Goal: Task Accomplishment & Management: Manage account settings

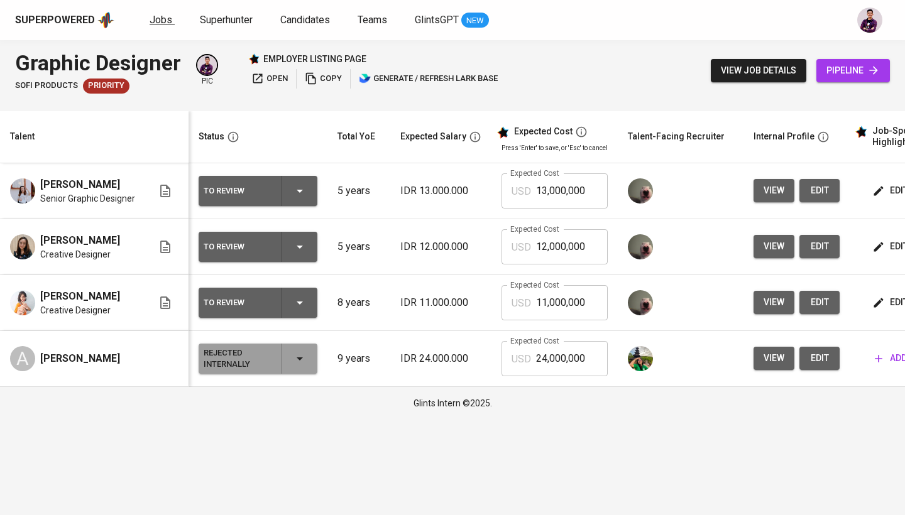
scroll to position [0, 180]
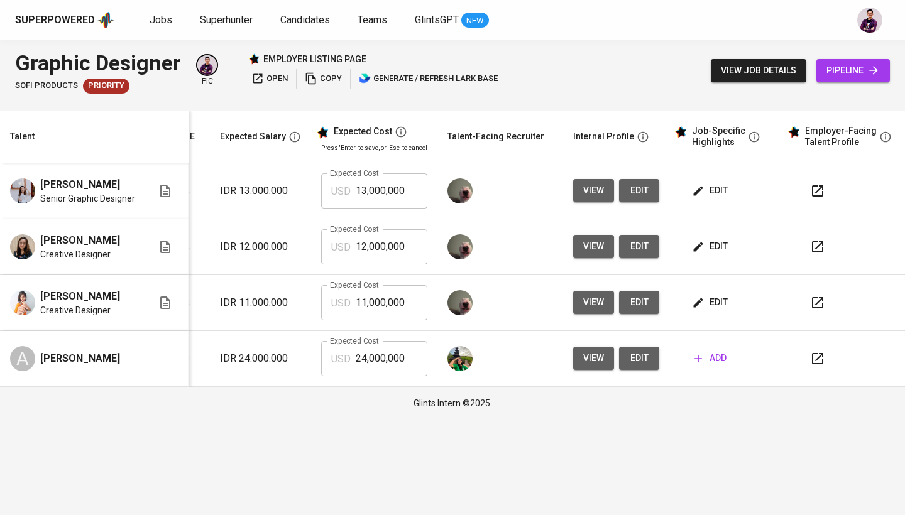
click at [163, 18] on span "Jobs" at bounding box center [161, 20] width 23 height 12
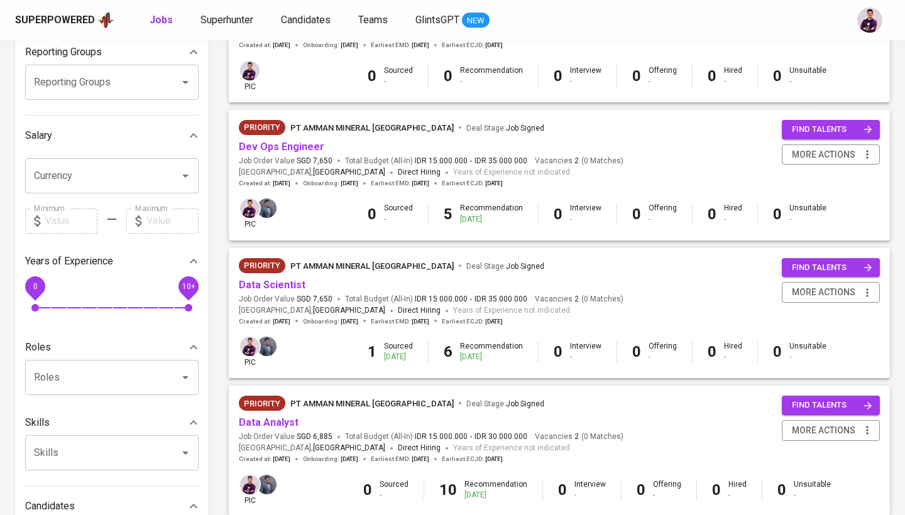
scroll to position [216, 0]
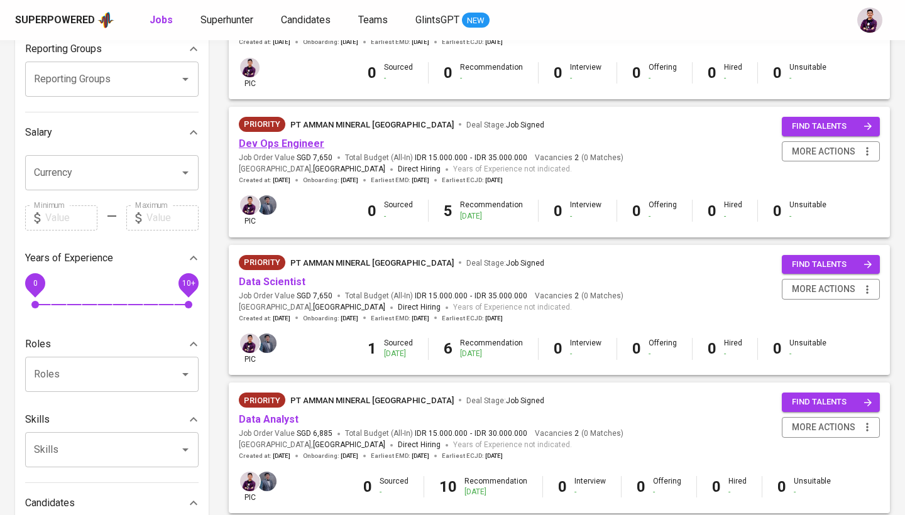
click at [300, 140] on link "Dev Ops Engineer" at bounding box center [281, 144] width 85 height 12
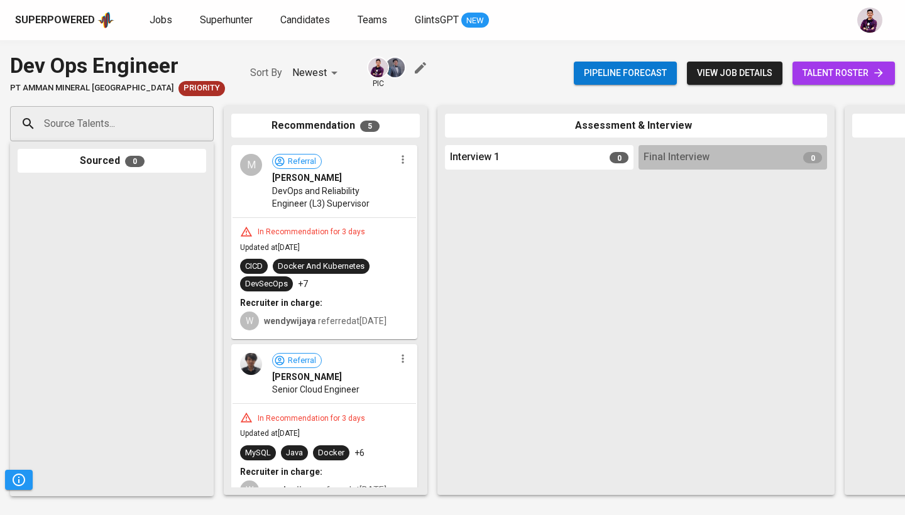
scroll to position [-1, 0]
click at [139, 24] on div "Superpowered Jobs Superhunter Candidates Teams GlintsGPT NEW" at bounding box center [432, 20] width 834 height 19
click at [150, 21] on span "Jobs" at bounding box center [161, 20] width 23 height 12
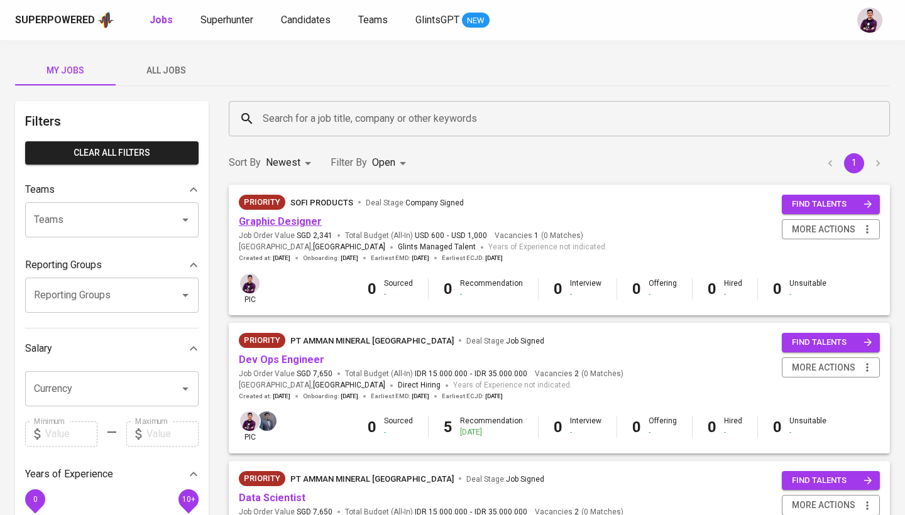
click at [275, 215] on link "Graphic Designer" at bounding box center [280, 221] width 83 height 12
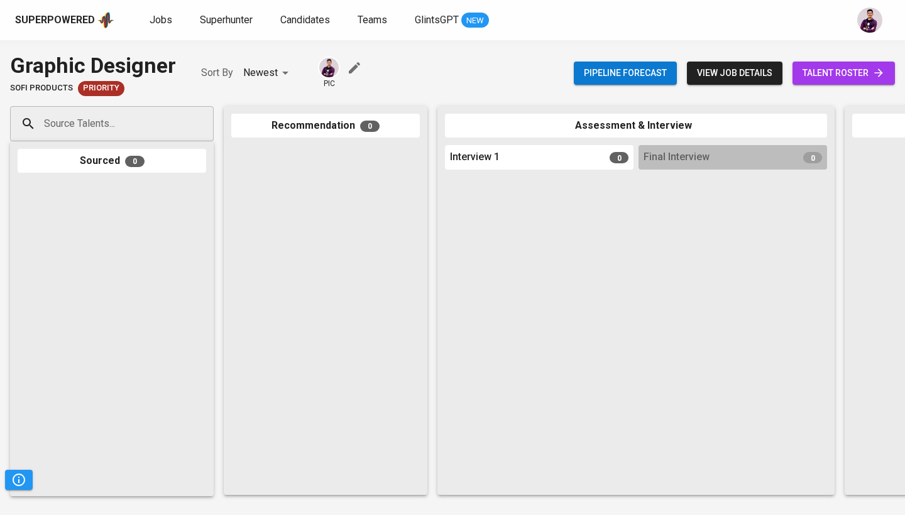
click at [827, 77] on span "talent roster" at bounding box center [843, 73] width 82 height 16
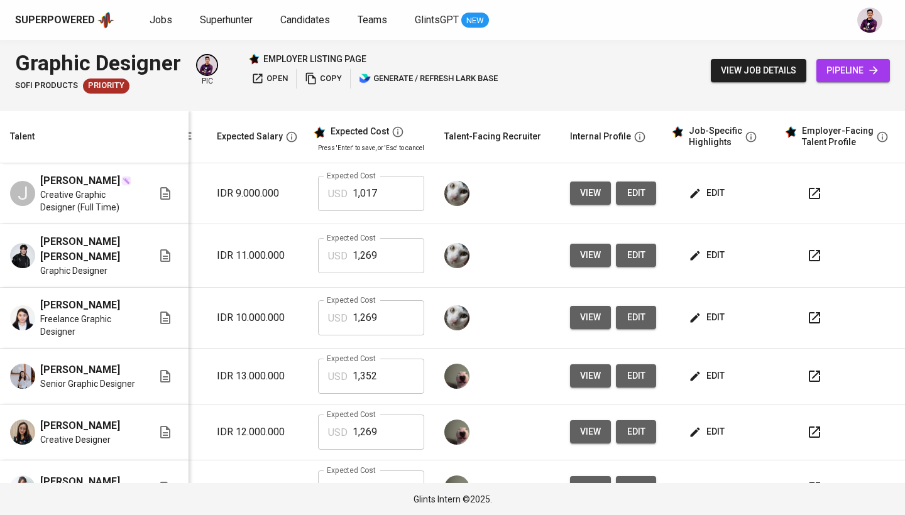
scroll to position [0, 190]
click at [703, 196] on span "edit" at bounding box center [707, 193] width 33 height 16
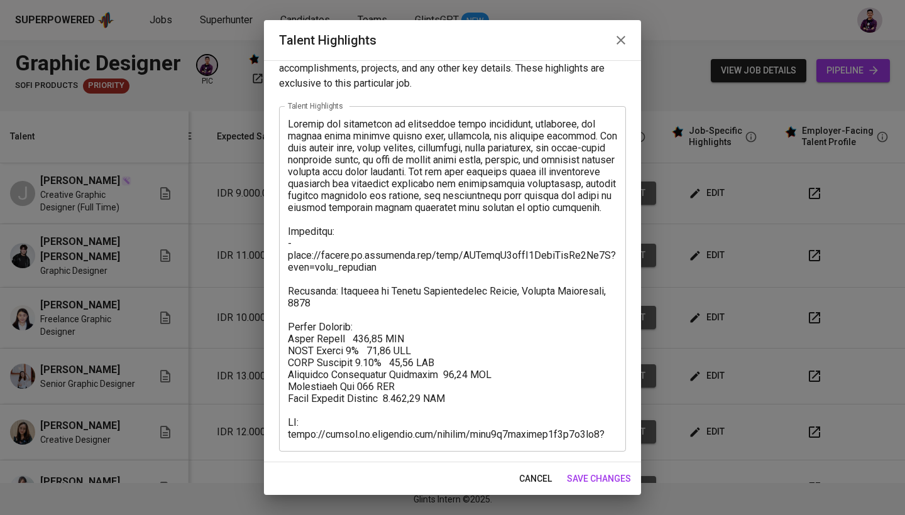
scroll to position [25, 0]
click at [624, 40] on icon "button" at bounding box center [620, 40] width 15 height 15
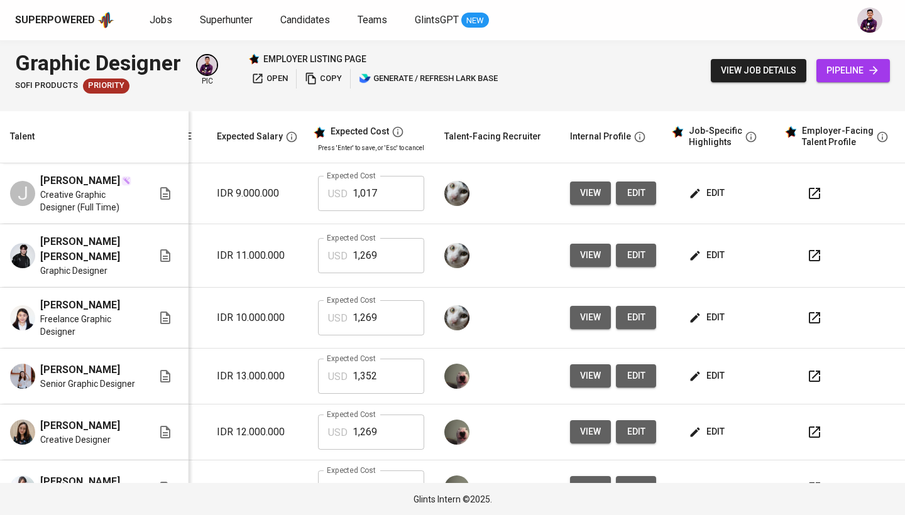
click at [710, 248] on span "edit" at bounding box center [707, 256] width 33 height 16
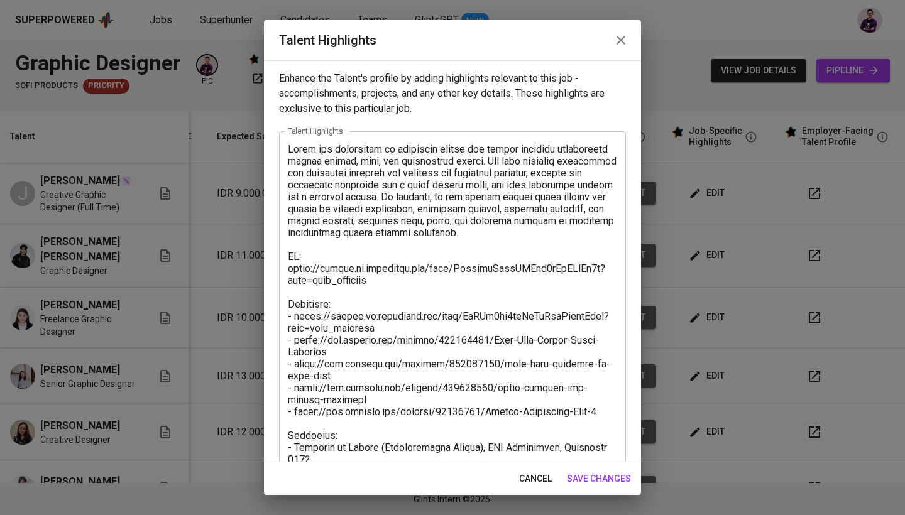
scroll to position [0, 0]
click at [615, 48] on button "button" at bounding box center [621, 40] width 30 height 30
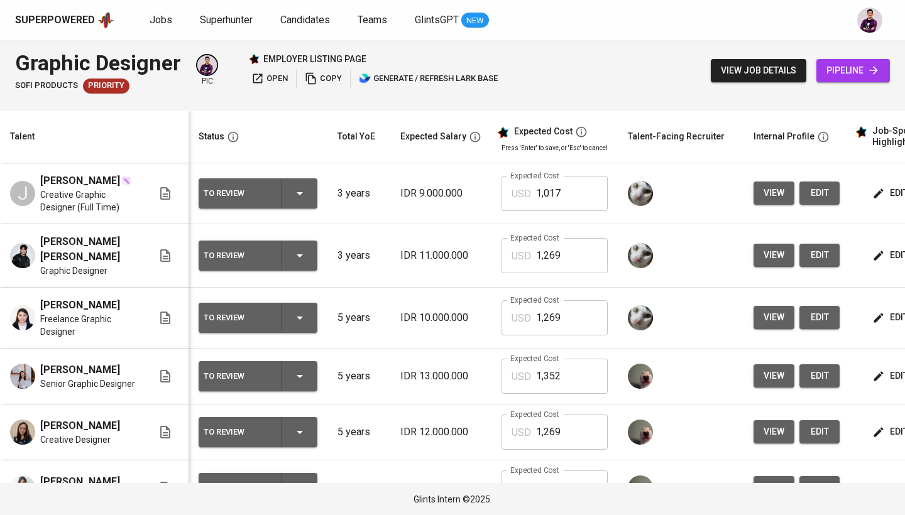
click at [320, 202] on td "To Review" at bounding box center [257, 193] width 139 height 61
click at [307, 199] on div "To Review" at bounding box center [258, 193] width 109 height 30
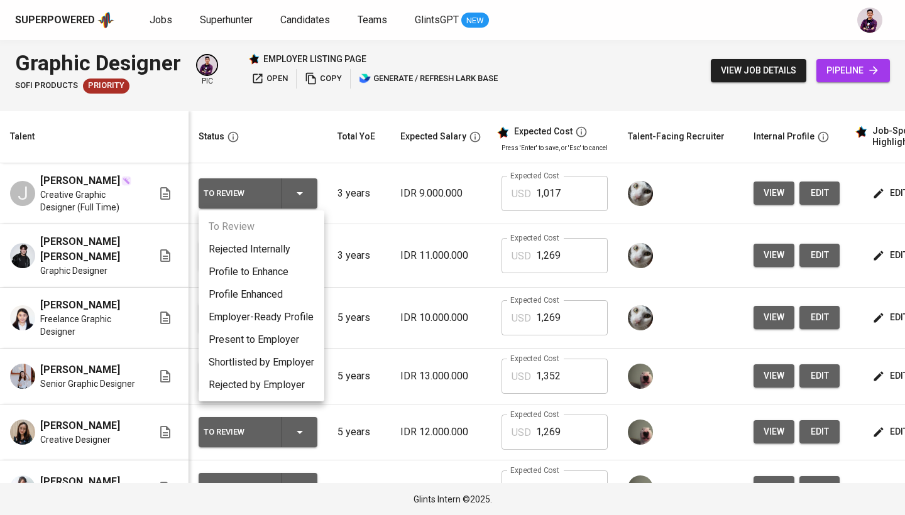
click at [267, 349] on li "Present to Employer" at bounding box center [262, 340] width 126 height 23
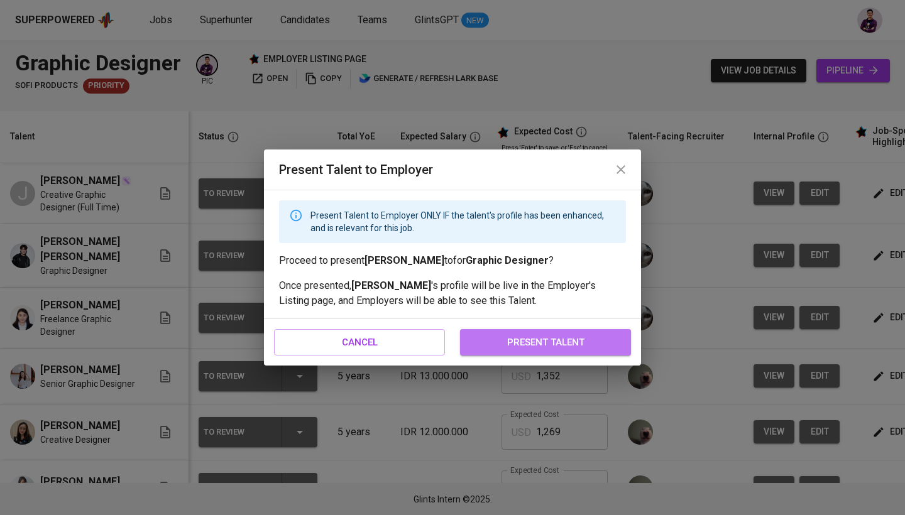
click at [518, 341] on span "present talent" at bounding box center [545, 342] width 143 height 16
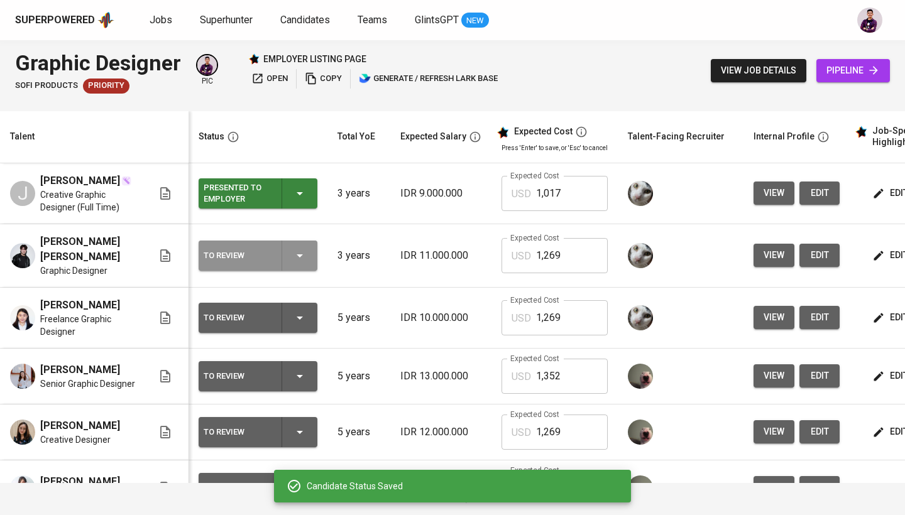
click at [307, 255] on icon "button" at bounding box center [299, 255] width 15 height 15
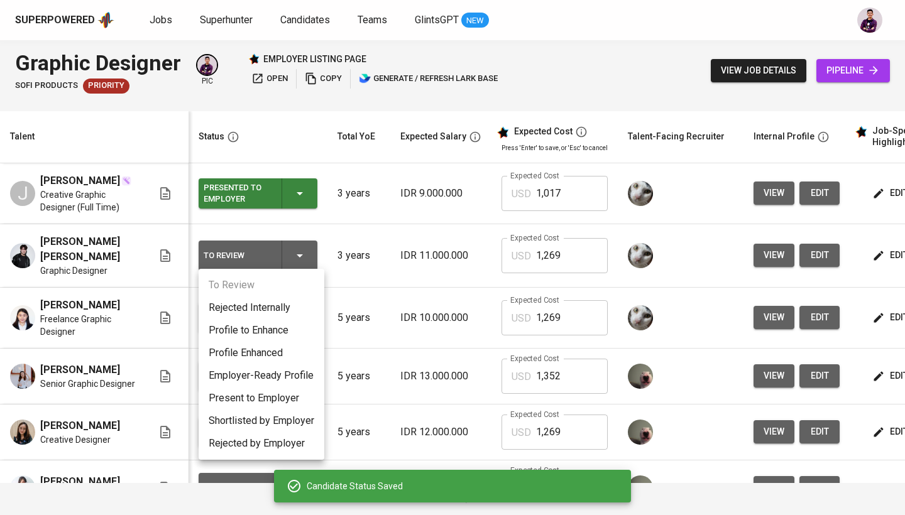
click at [292, 403] on li "Present to Employer" at bounding box center [262, 398] width 126 height 23
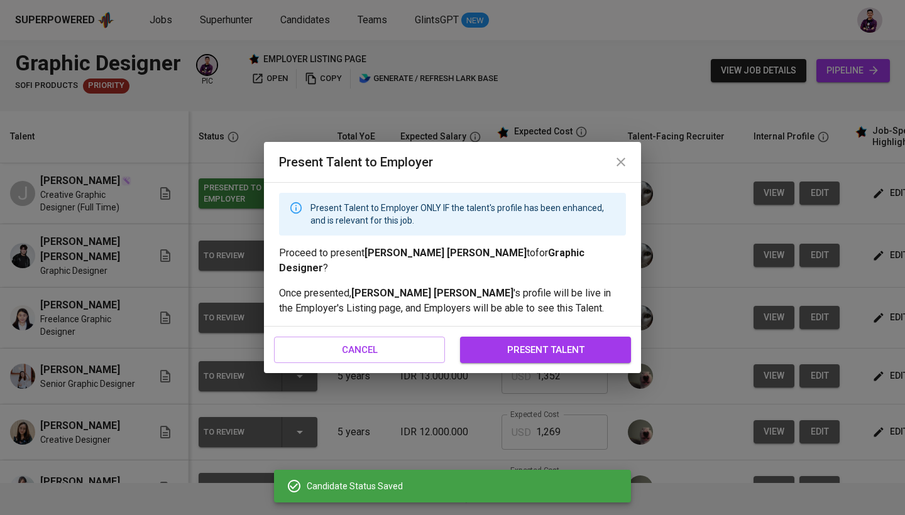
click at [533, 342] on span "present talent" at bounding box center [545, 350] width 143 height 16
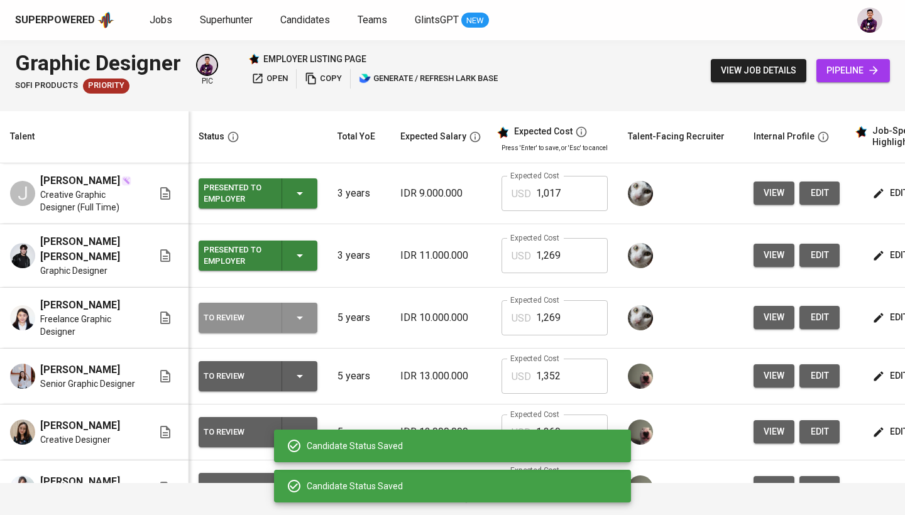
click at [312, 305] on div "To Review" at bounding box center [258, 318] width 109 height 30
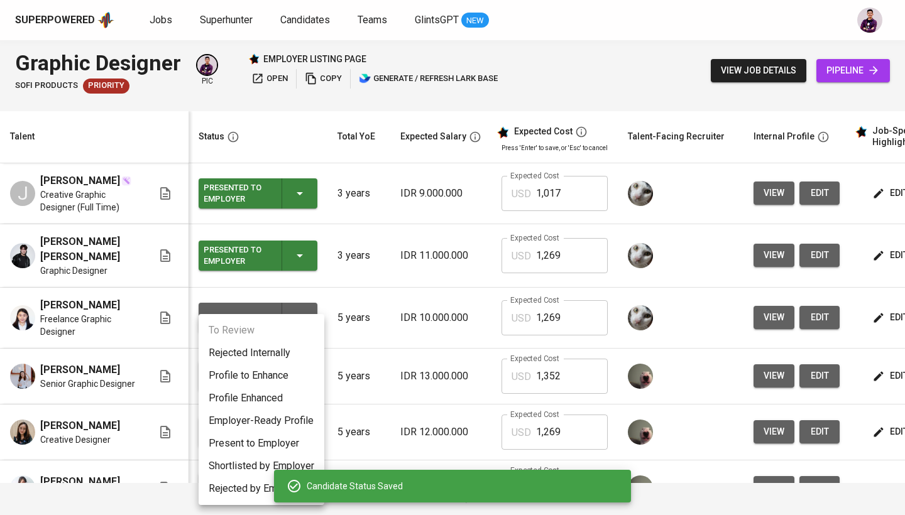
click at [272, 442] on li "Present to Employer" at bounding box center [262, 443] width 126 height 23
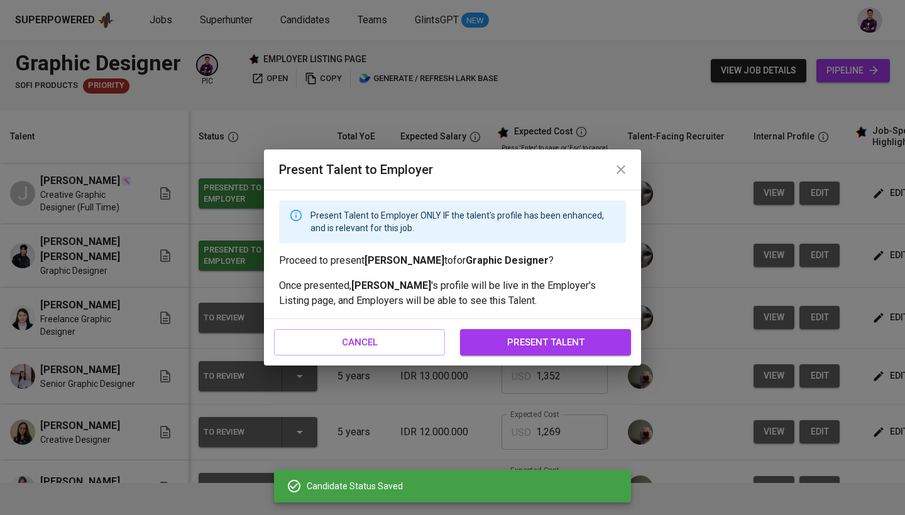
click at [508, 341] on span "present talent" at bounding box center [545, 342] width 143 height 16
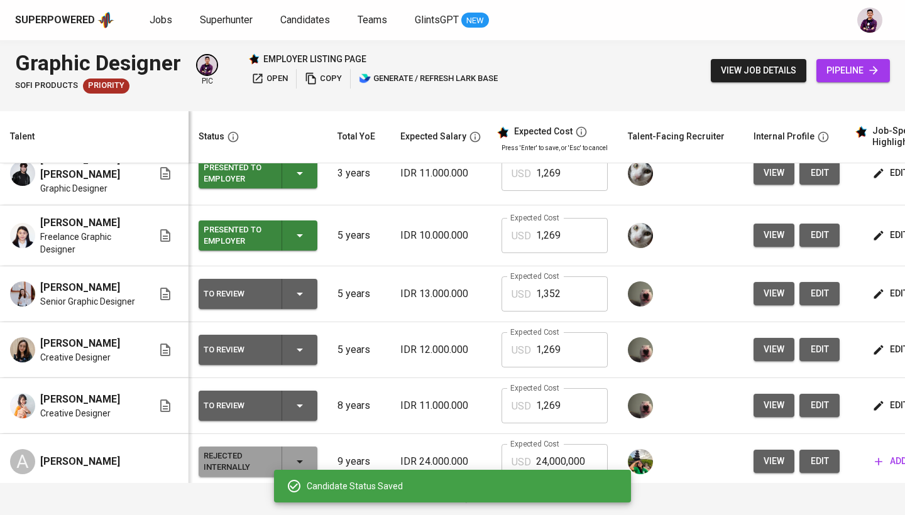
scroll to position [82, 0]
click at [296, 287] on icon "button" at bounding box center [299, 294] width 15 height 15
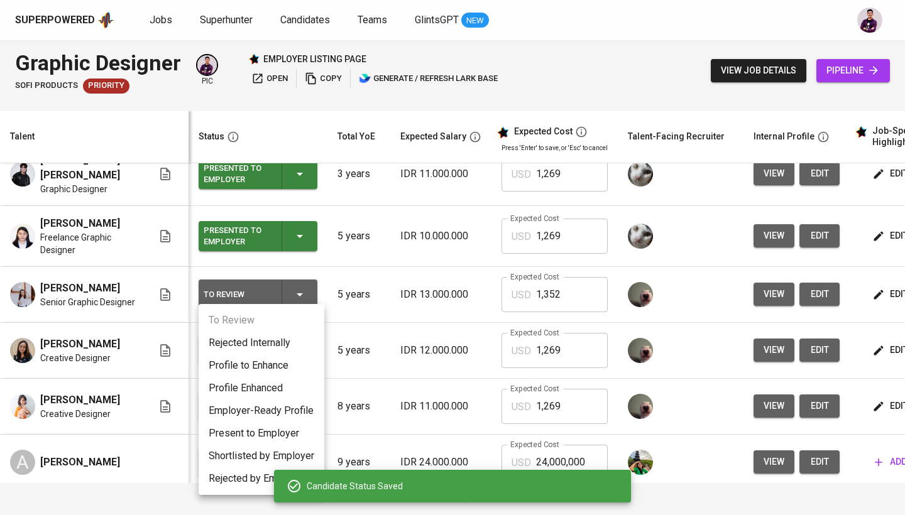
click at [290, 432] on li "Present to Employer" at bounding box center [262, 433] width 126 height 23
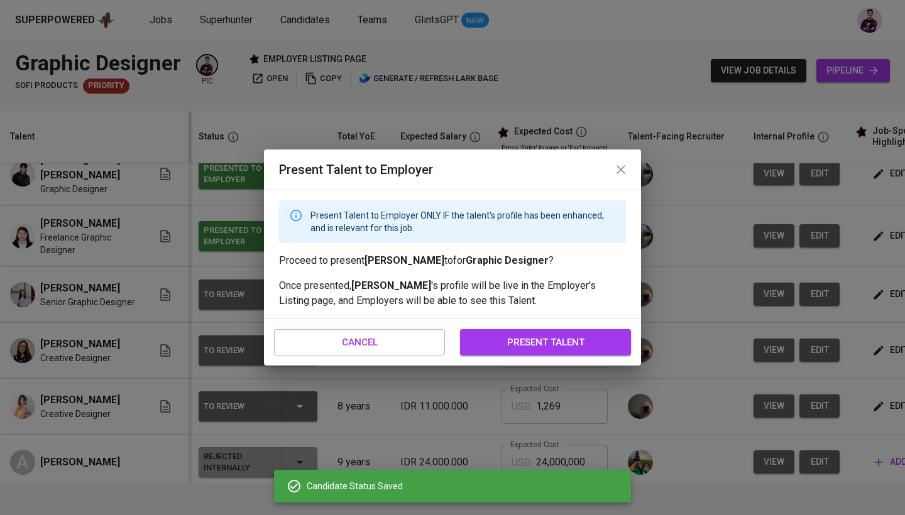
click at [530, 342] on span "present talent" at bounding box center [545, 342] width 143 height 16
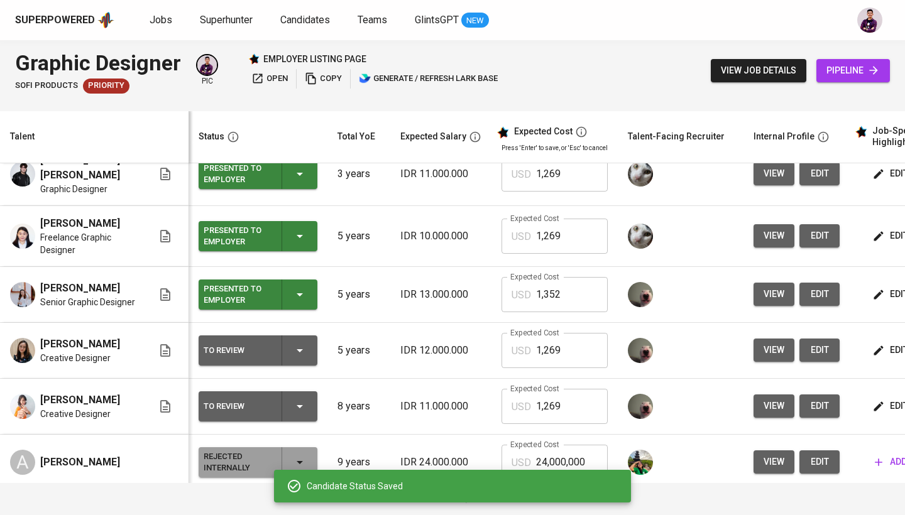
click at [298, 352] on div "To Review" at bounding box center [258, 350] width 109 height 30
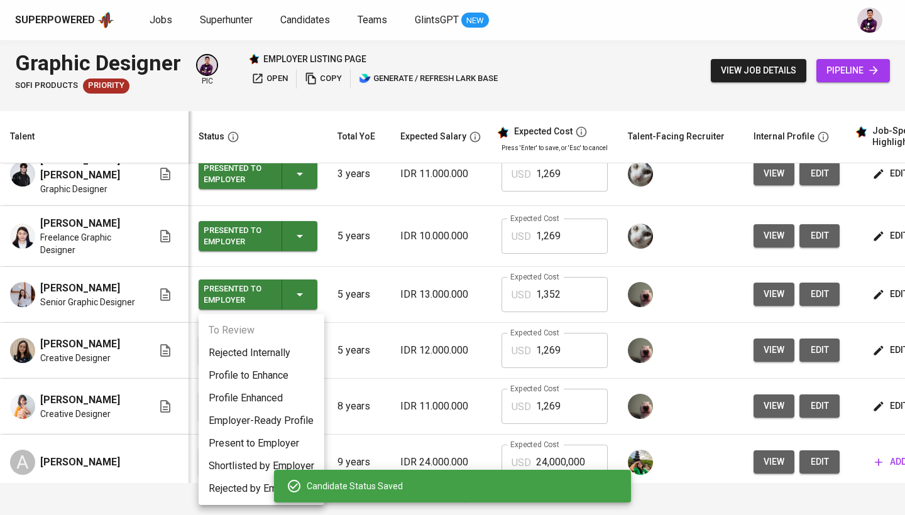
click at [283, 444] on li "Present to Employer" at bounding box center [262, 443] width 126 height 23
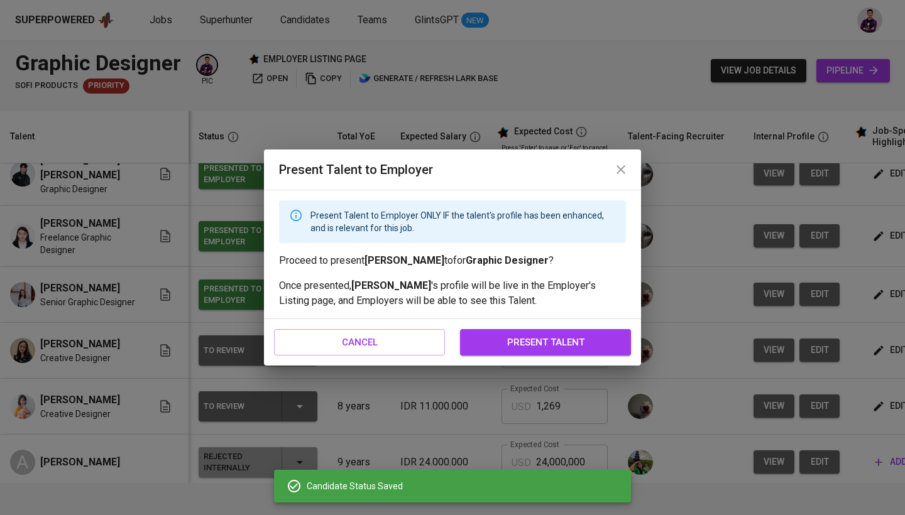
click at [491, 351] on button "present talent" at bounding box center [545, 342] width 171 height 26
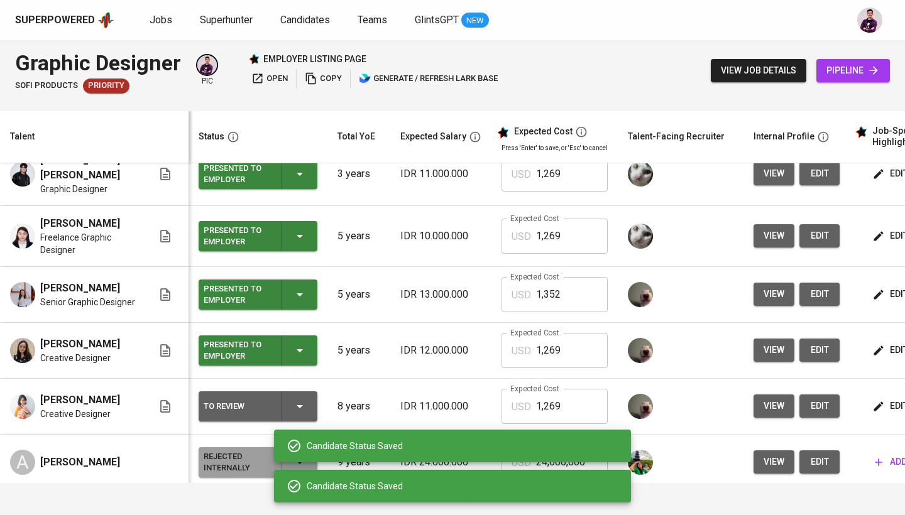
click at [291, 397] on div "To Review" at bounding box center [258, 406] width 109 height 30
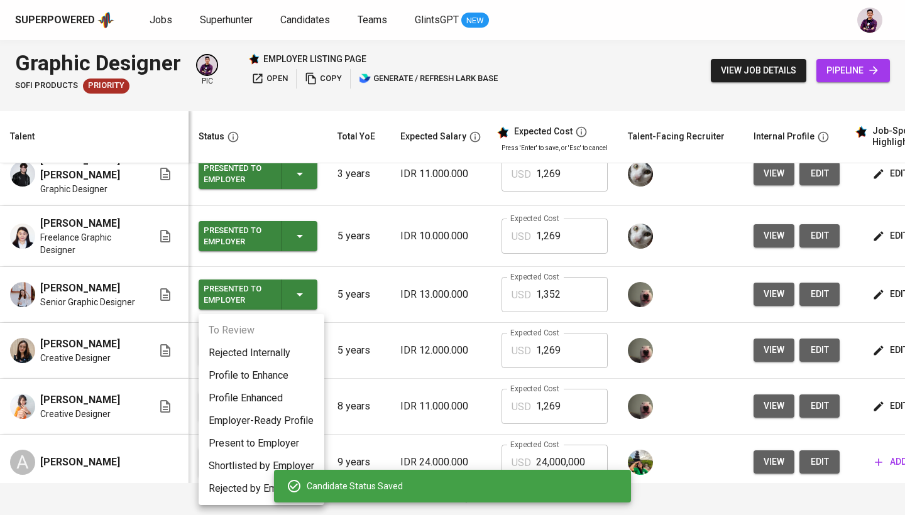
click at [255, 449] on li "Present to Employer" at bounding box center [262, 443] width 126 height 23
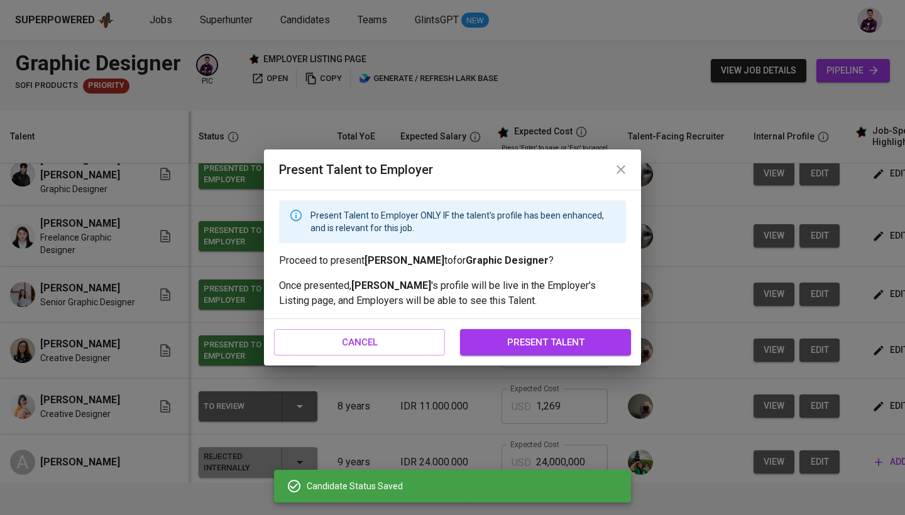
click at [528, 337] on span "present talent" at bounding box center [545, 342] width 143 height 16
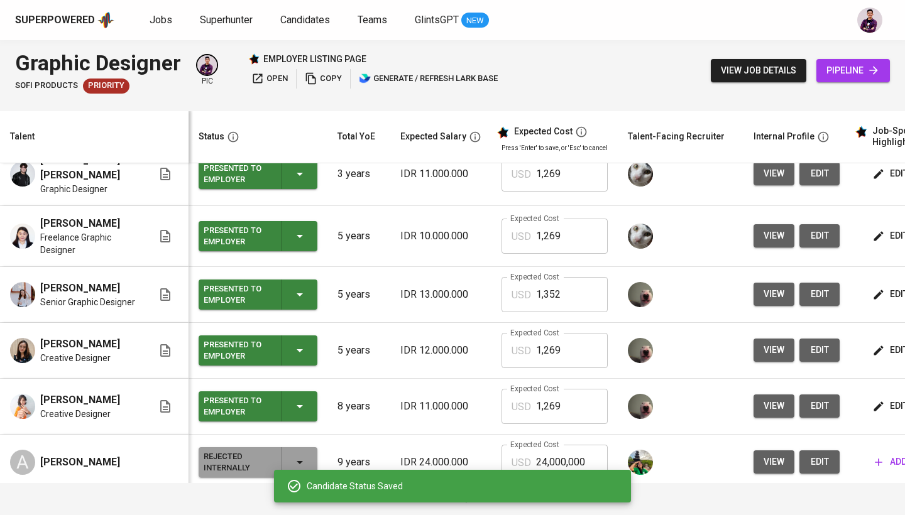
click at [271, 79] on span "open" at bounding box center [269, 79] width 36 height 14
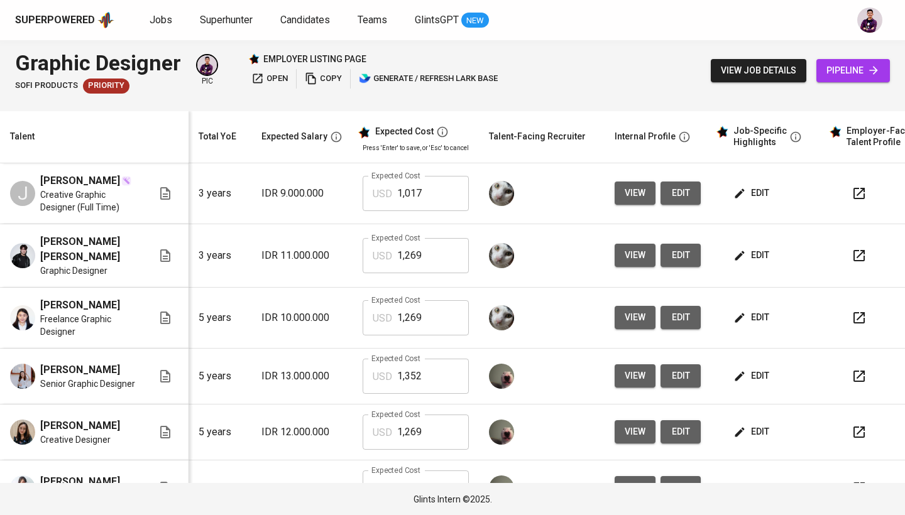
scroll to position [0, 141]
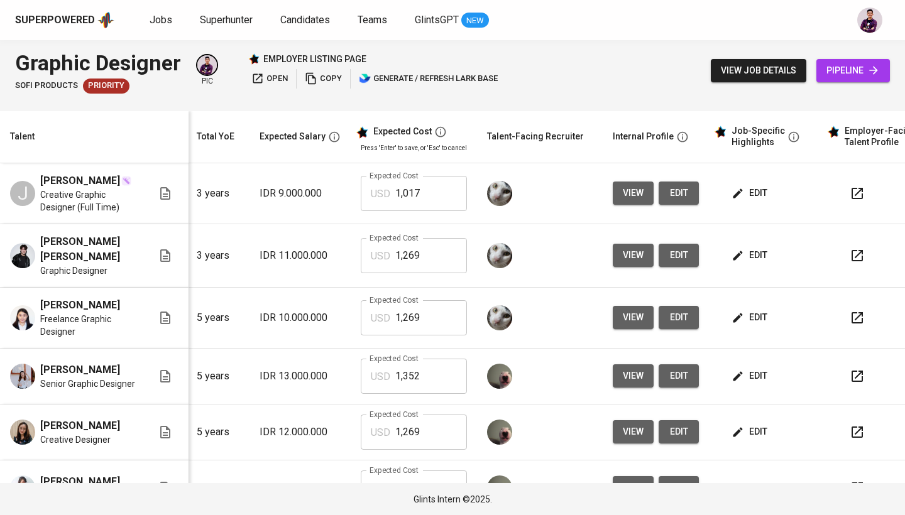
click at [750, 196] on span "edit" at bounding box center [750, 193] width 33 height 16
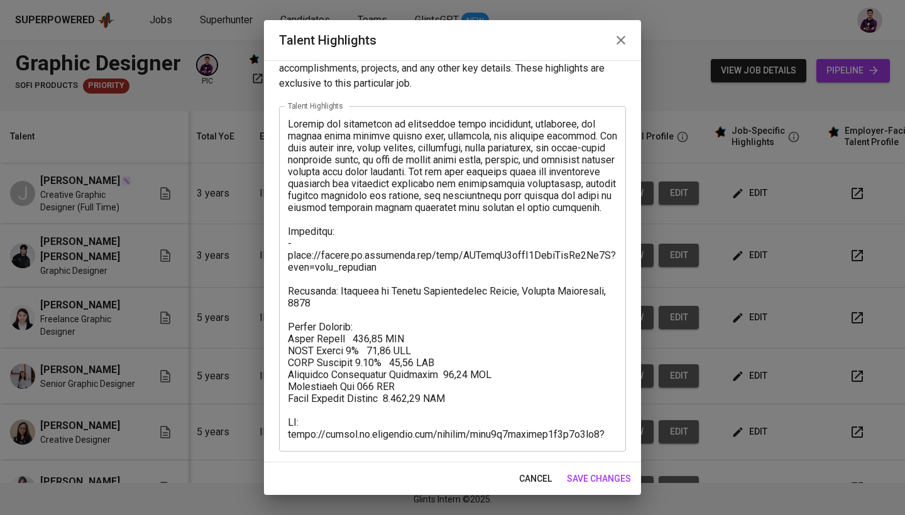
scroll to position [25, 0]
click at [327, 317] on textarea at bounding box center [452, 279] width 329 height 322
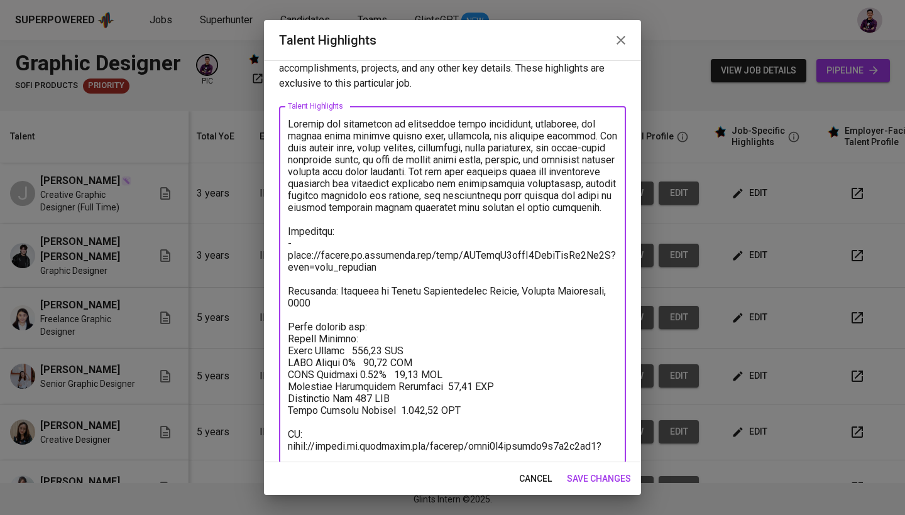
type textarea "[PERSON_NAME] has experience in developing brand identities, packaging, and soc…"
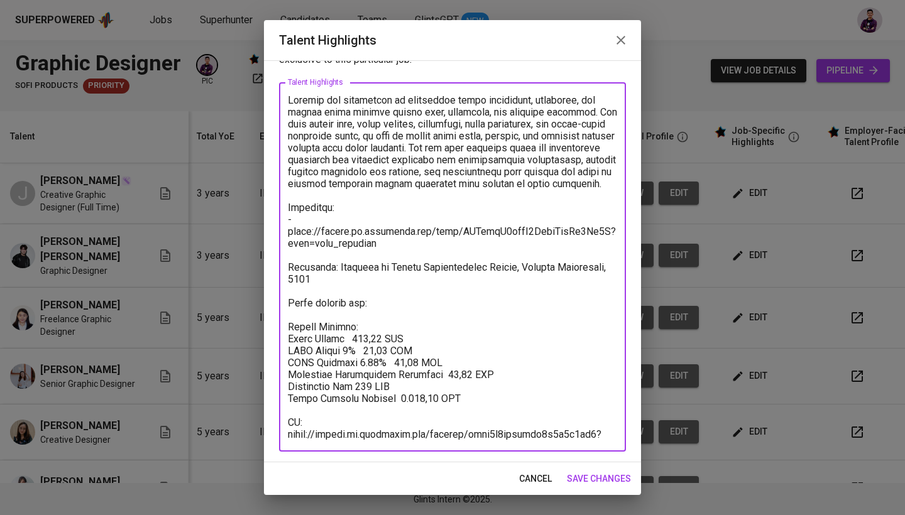
scroll to position [49, 0]
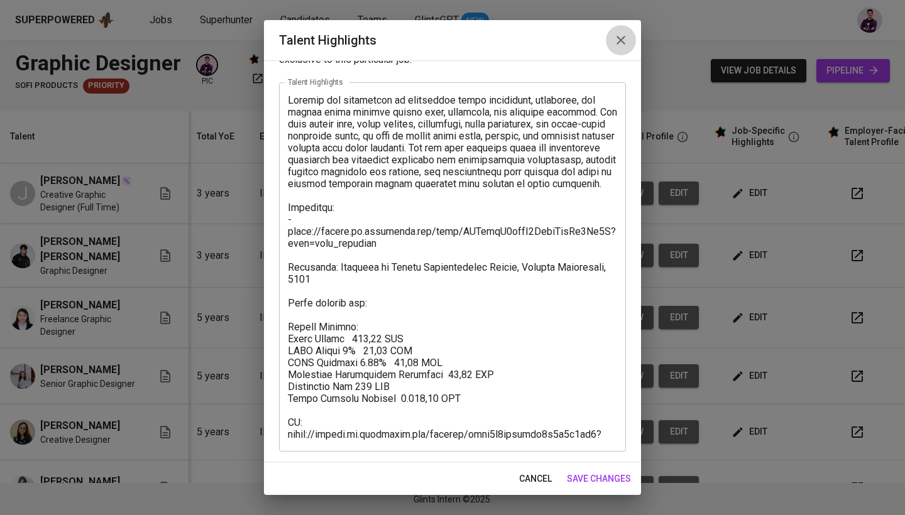
click at [623, 36] on icon "button" at bounding box center [620, 40] width 15 height 15
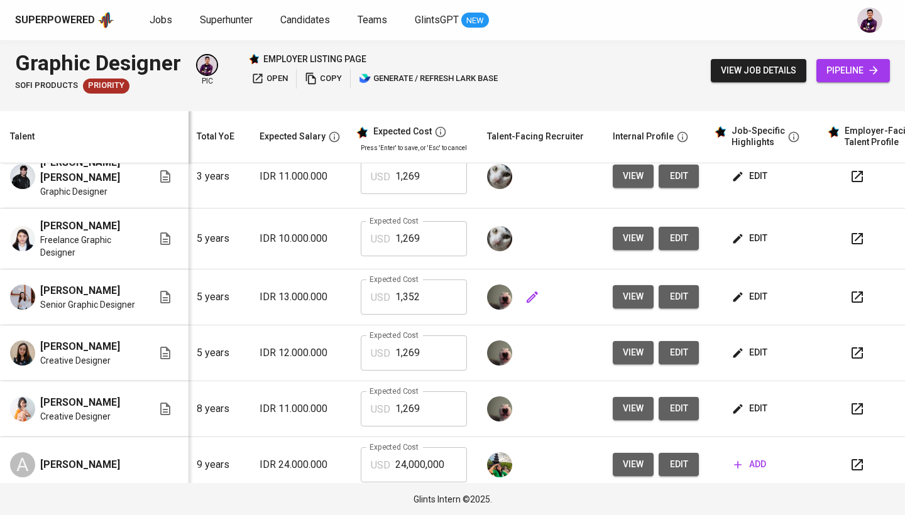
scroll to position [80, 141]
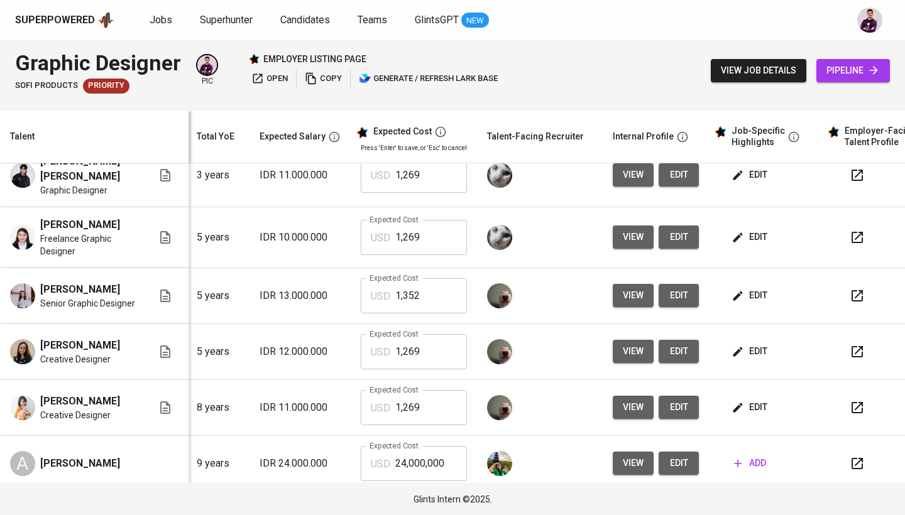
click at [761, 347] on span "edit" at bounding box center [750, 352] width 33 height 16
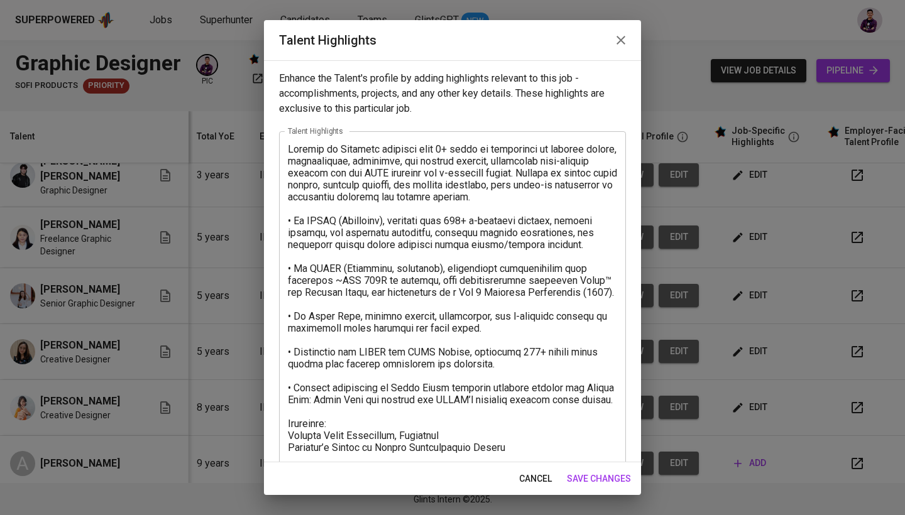
scroll to position [0, 0]
click at [616, 40] on icon "button" at bounding box center [620, 40] width 15 height 15
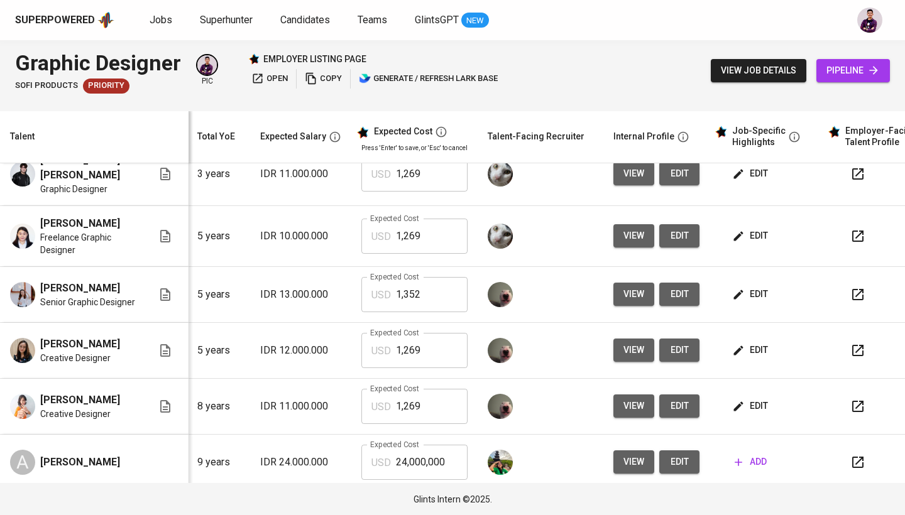
scroll to position [70, 140]
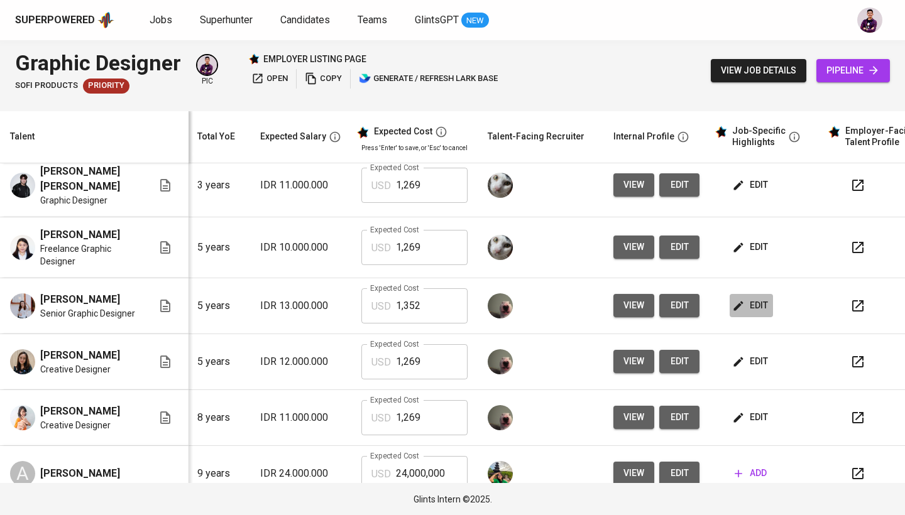
click at [755, 298] on span "edit" at bounding box center [750, 306] width 33 height 16
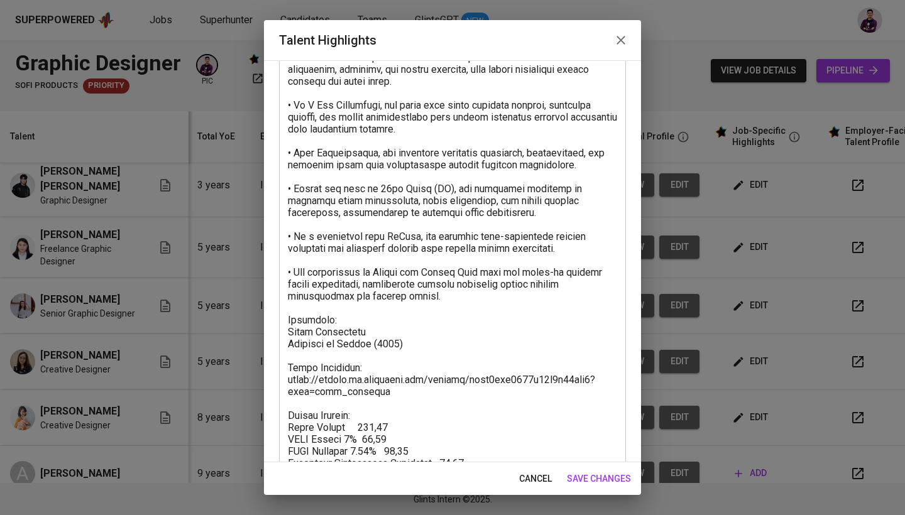
scroll to position [159, 0]
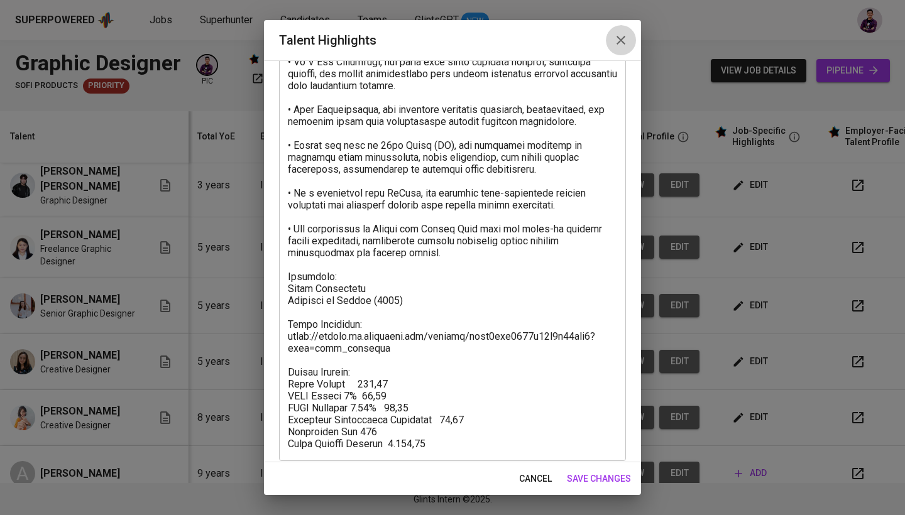
click at [611, 43] on button "button" at bounding box center [621, 40] width 30 height 30
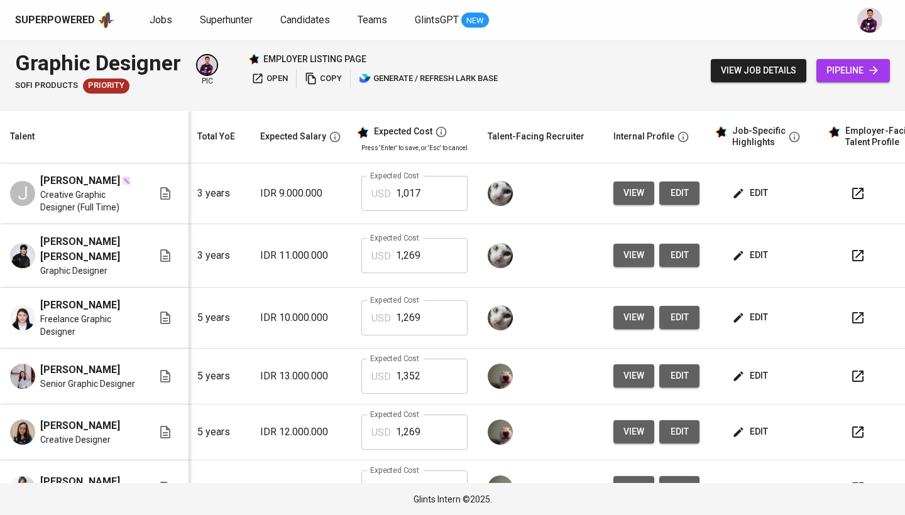
scroll to position [0, 140]
click at [744, 194] on span "edit" at bounding box center [750, 193] width 33 height 16
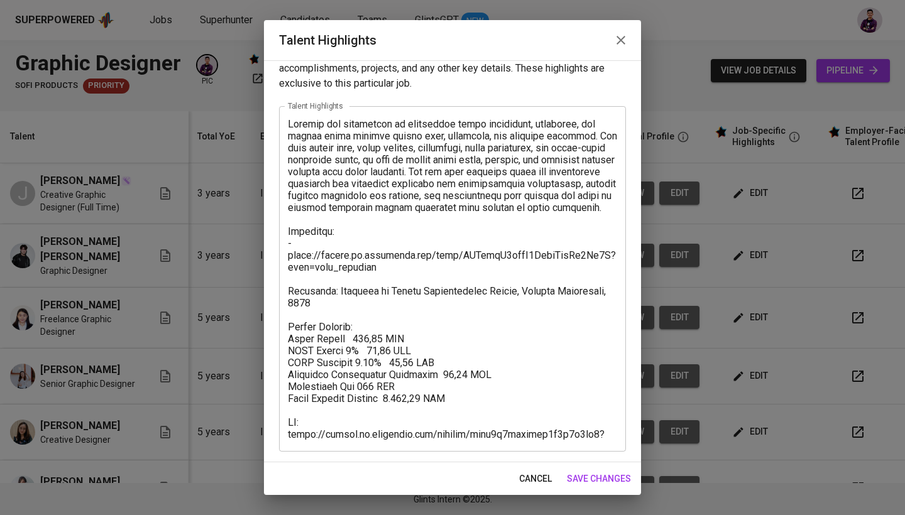
scroll to position [25, 0]
click at [621, 47] on icon "button" at bounding box center [620, 40] width 15 height 15
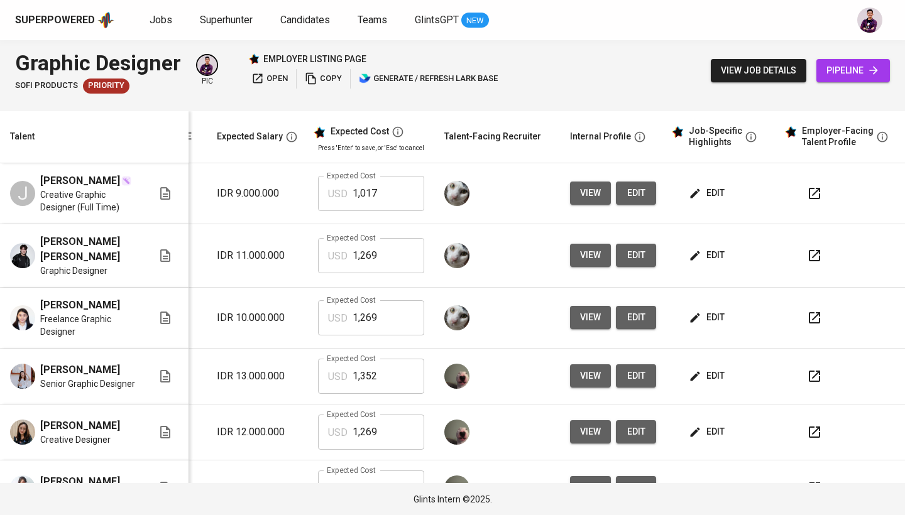
scroll to position [0, 0]
click at [697, 195] on span "edit" at bounding box center [707, 193] width 33 height 16
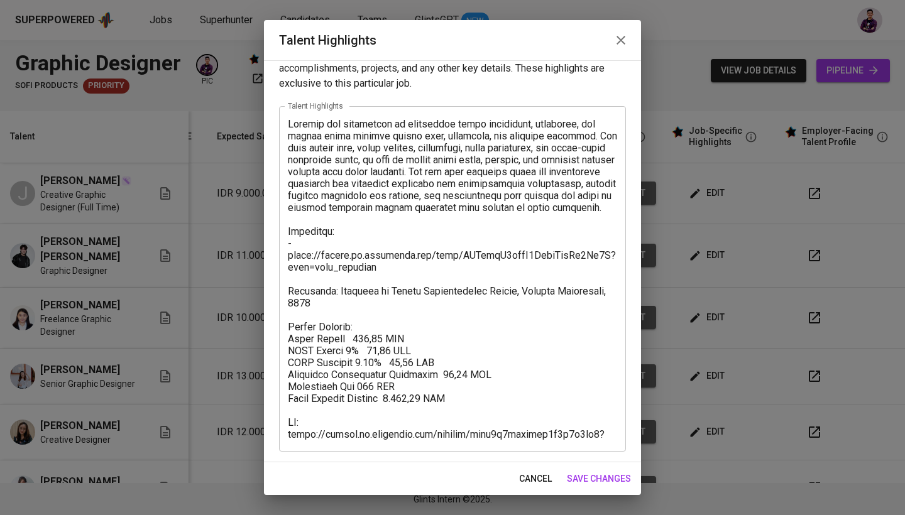
scroll to position [25, 0]
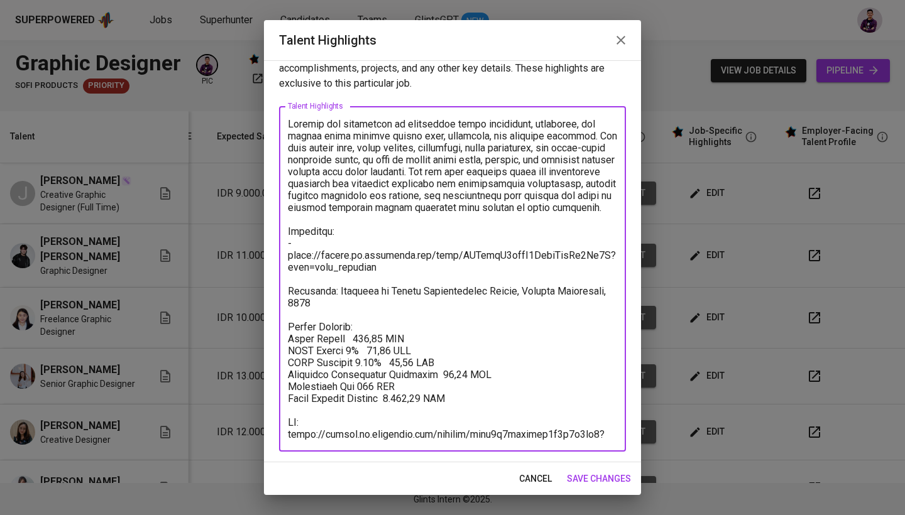
drag, startPoint x: 425, startPoint y: 399, endPoint x: 389, endPoint y: 400, distance: 35.8
click at [389, 400] on textarea at bounding box center [452, 279] width 329 height 322
click at [376, 310] on textarea at bounding box center [452, 279] width 329 height 322
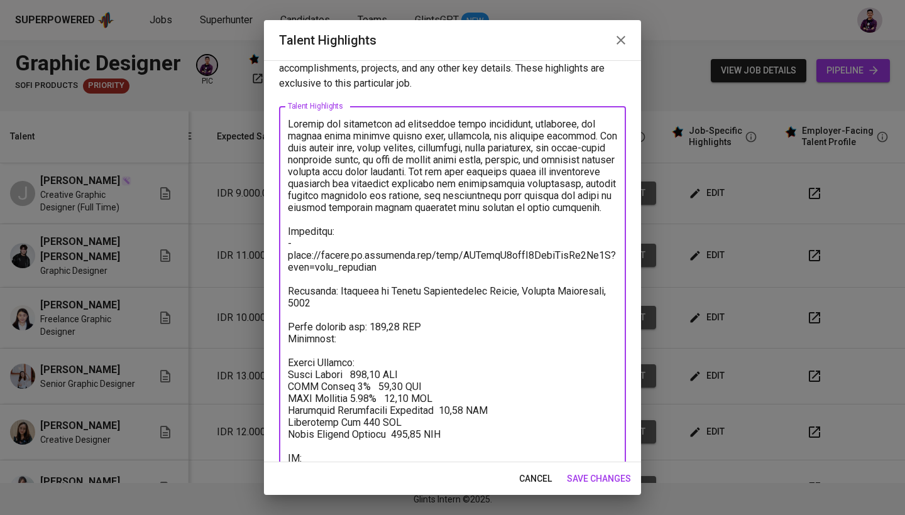
drag, startPoint x: 364, startPoint y: 365, endPoint x: 303, endPoint y: 352, distance: 62.2
click at [303, 352] on textarea at bounding box center [452, 297] width 329 height 358
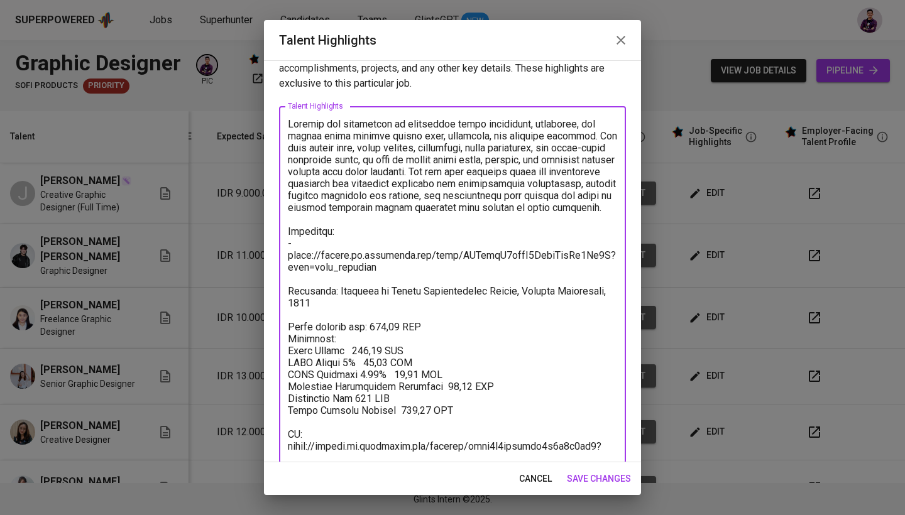
drag, startPoint x: 312, startPoint y: 352, endPoint x: 286, endPoint y: 352, distance: 25.8
click at [286, 352] on div "x Talent Highlights" at bounding box center [452, 284] width 347 height 357
click at [352, 351] on textarea at bounding box center [452, 285] width 329 height 334
drag, startPoint x: 365, startPoint y: 361, endPoint x: 344, endPoint y: 360, distance: 21.4
click at [344, 360] on textarea at bounding box center [452, 285] width 329 height 334
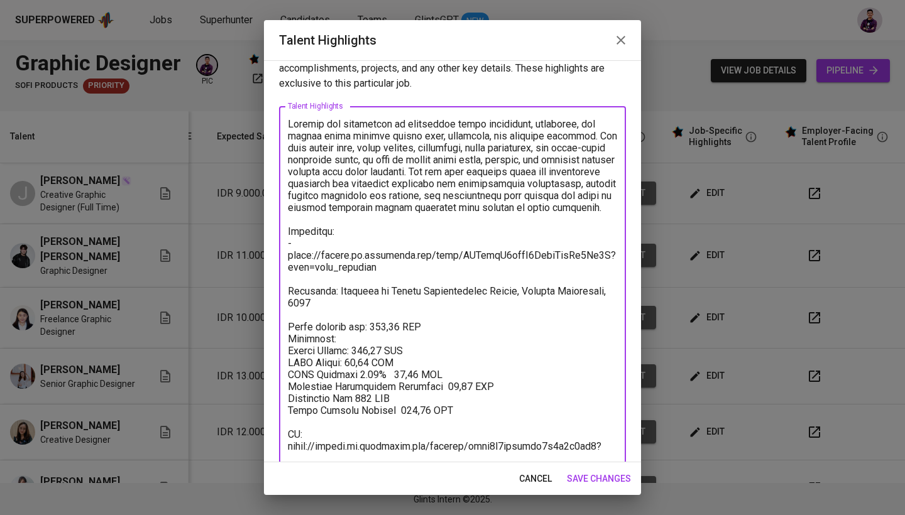
drag, startPoint x: 398, startPoint y: 376, endPoint x: 363, endPoint y: 375, distance: 35.8
click at [363, 375] on textarea at bounding box center [452, 285] width 329 height 334
click at [383, 396] on textarea at bounding box center [452, 285] width 329 height 334
click at [364, 396] on textarea at bounding box center [452, 285] width 329 height 334
click at [370, 407] on textarea at bounding box center [452, 285] width 329 height 334
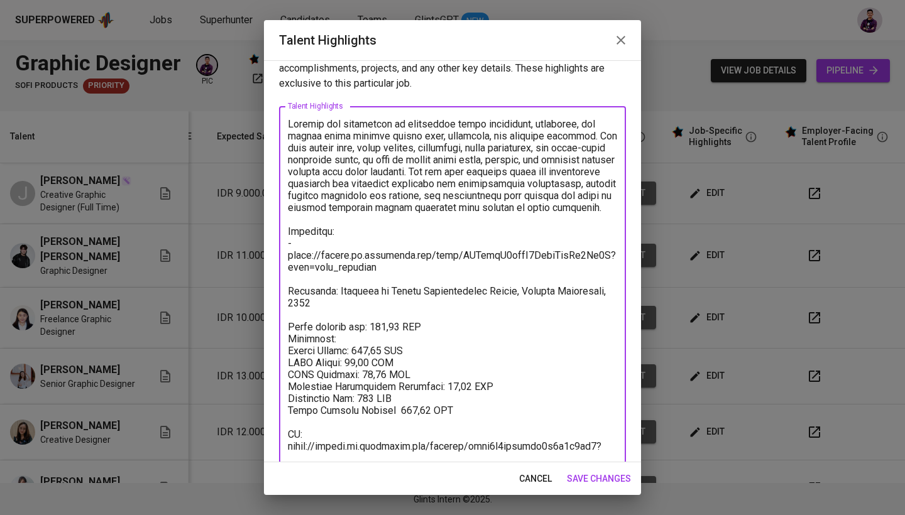
click at [370, 407] on textarea at bounding box center [452, 285] width 329 height 334
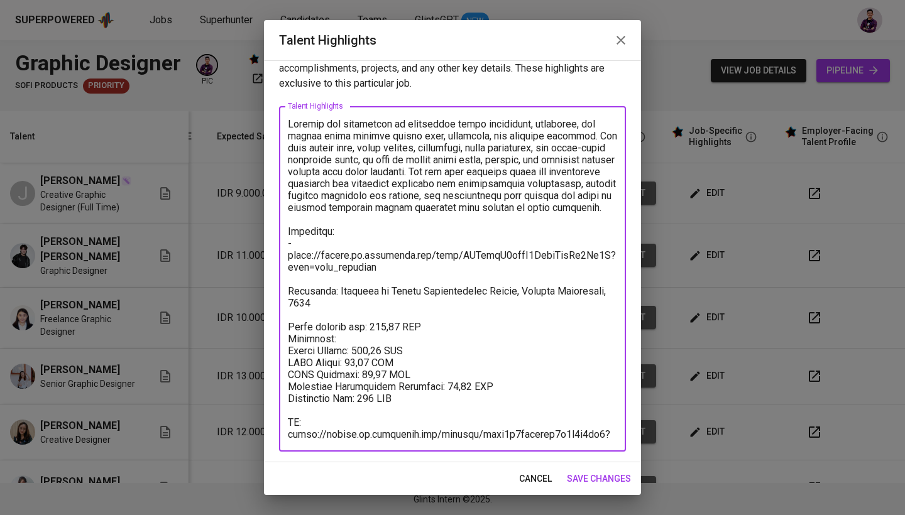
drag, startPoint x: 379, startPoint y: 435, endPoint x: 272, endPoint y: 408, distance: 110.3
click at [272, 408] on div "Enhance the Talent's profile by adding highlights relevant to this job - accomp…" at bounding box center [452, 261] width 377 height 402
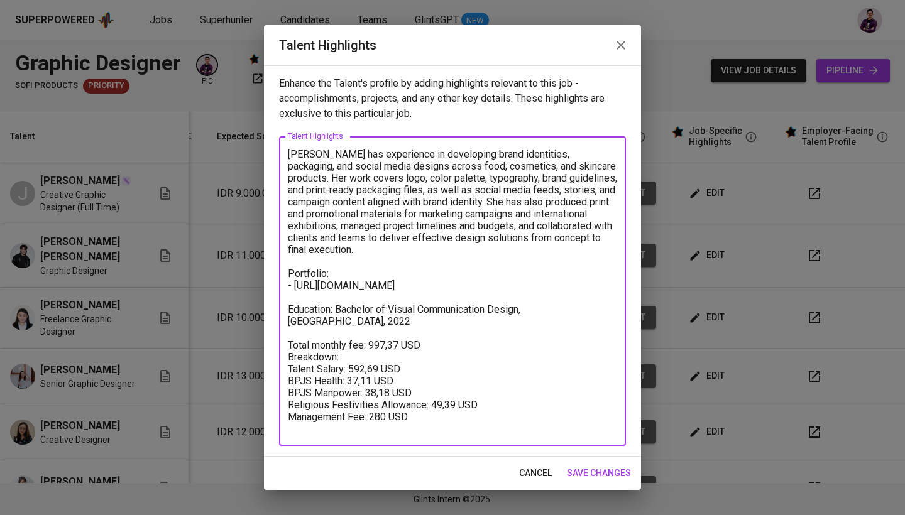
scroll to position [0, 0]
type textarea "[PERSON_NAME] has experience in developing brand identities, packaging, and soc…"
click at [599, 469] on span "save changes" at bounding box center [599, 474] width 64 height 16
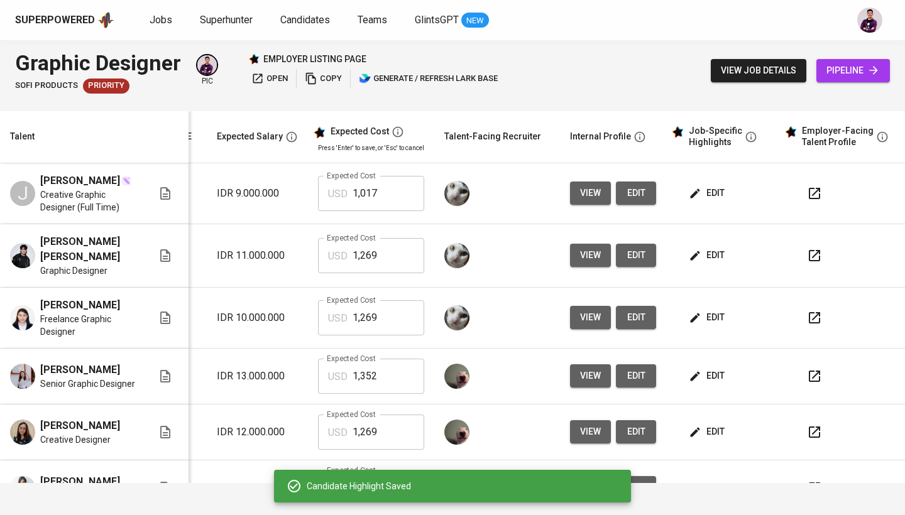
click at [721, 196] on div "edit" at bounding box center [727, 193] width 83 height 23
click at [706, 187] on span "edit" at bounding box center [707, 193] width 33 height 16
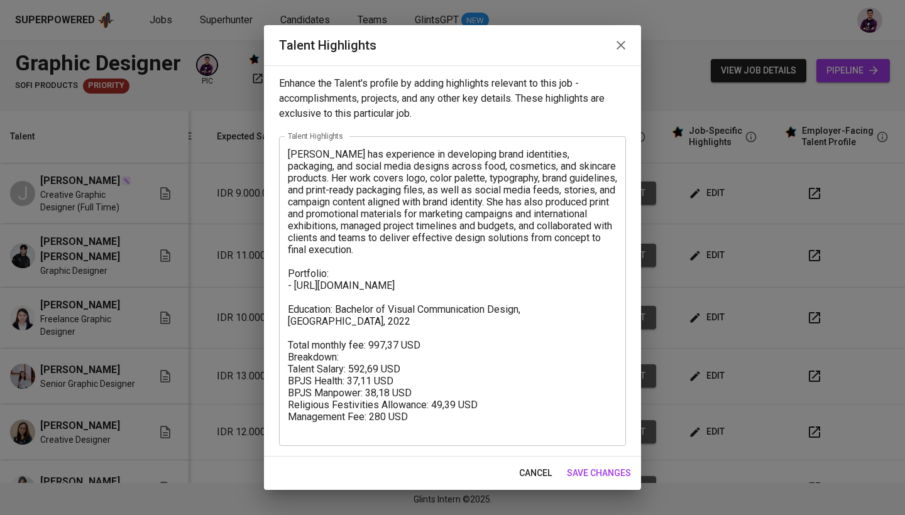
click at [627, 46] on icon "button" at bounding box center [620, 45] width 15 height 15
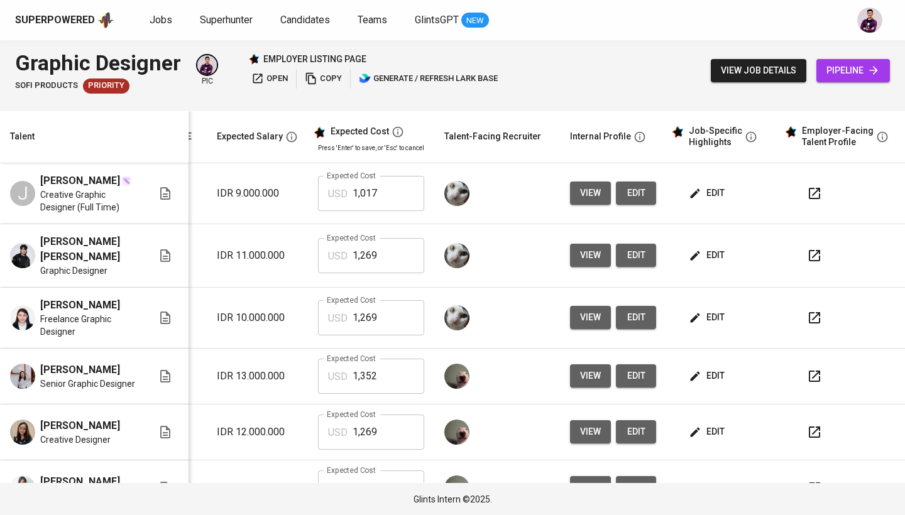
click at [709, 253] on span "edit" at bounding box center [707, 256] width 33 height 16
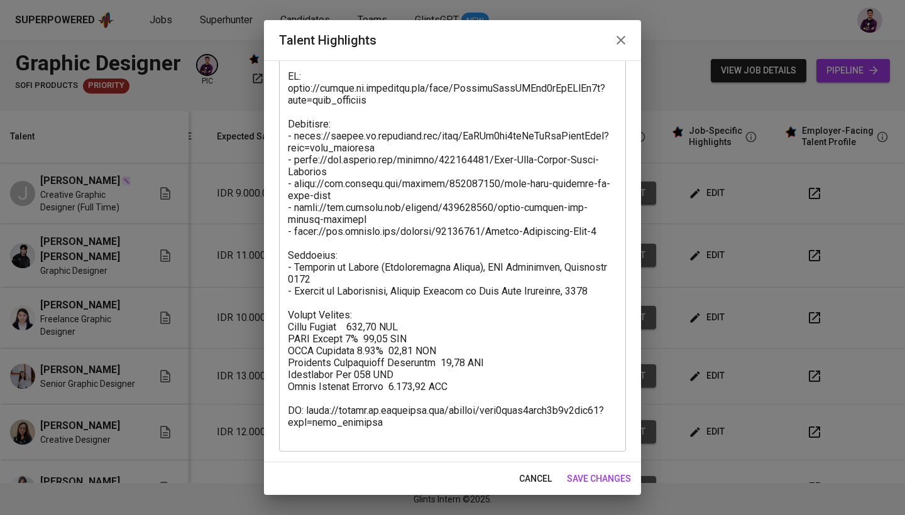
scroll to position [180, 0]
click at [618, 39] on icon "button" at bounding box center [620, 40] width 15 height 15
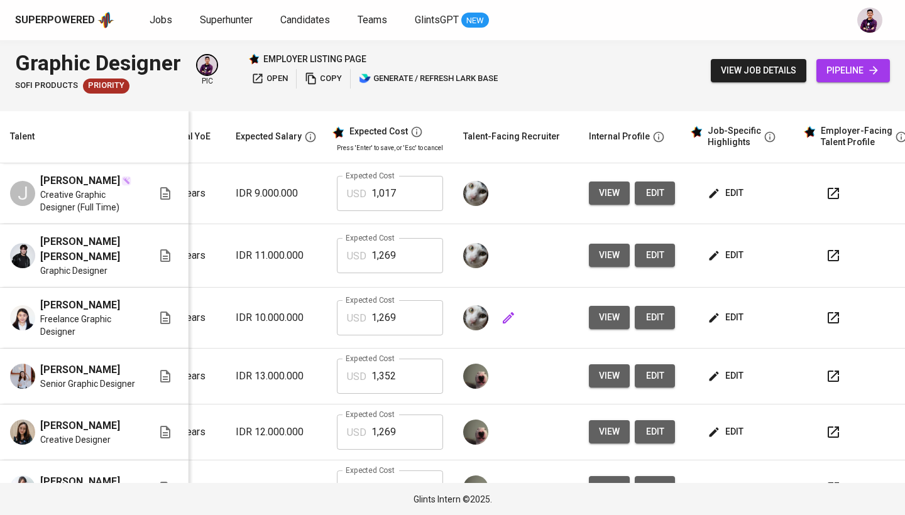
scroll to position [0, 165]
click at [734, 248] on span "edit" at bounding box center [726, 256] width 33 height 16
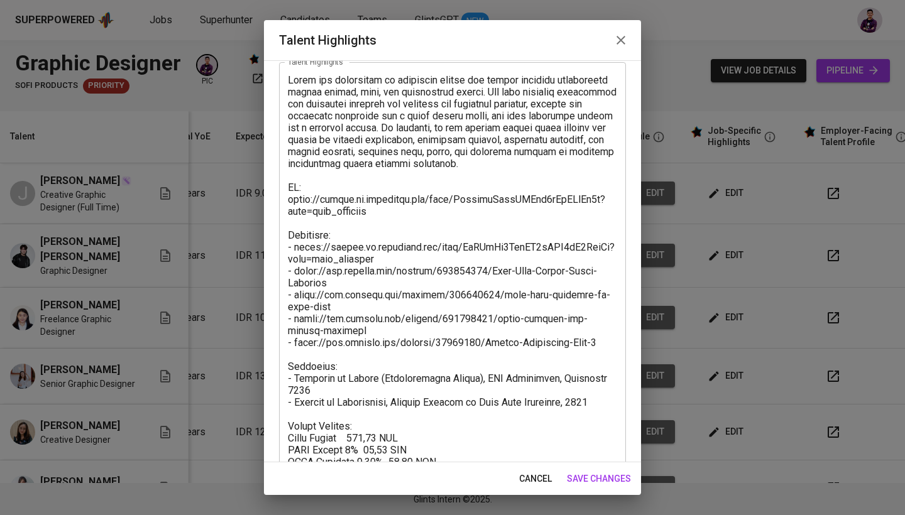
scroll to position [70, 0]
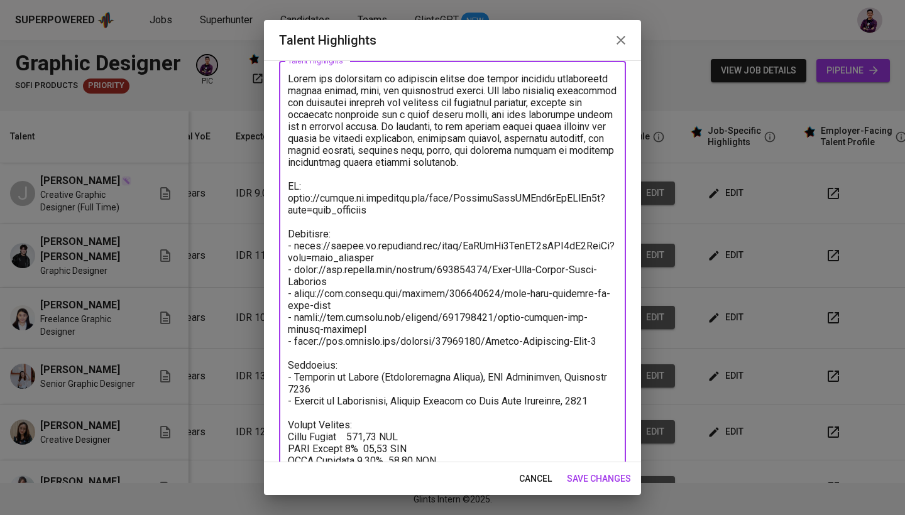
drag, startPoint x: 300, startPoint y: 186, endPoint x: 286, endPoint y: 187, distance: 14.5
click at [286, 187] on div "x Talent Highlights" at bounding box center [452, 311] width 347 height 501
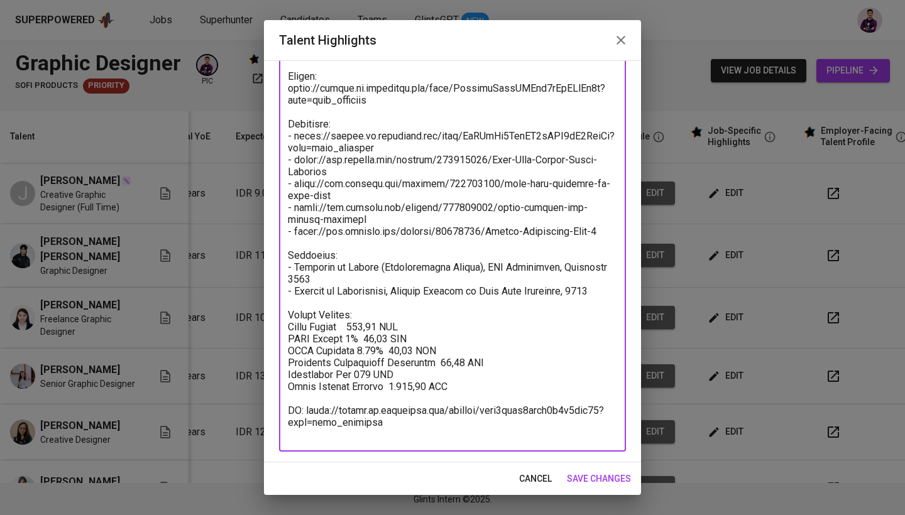
scroll to position [180, 0]
drag, startPoint x: 359, startPoint y: 313, endPoint x: 289, endPoint y: 313, distance: 69.7
click at [289, 313] on textarea at bounding box center [452, 201] width 329 height 477
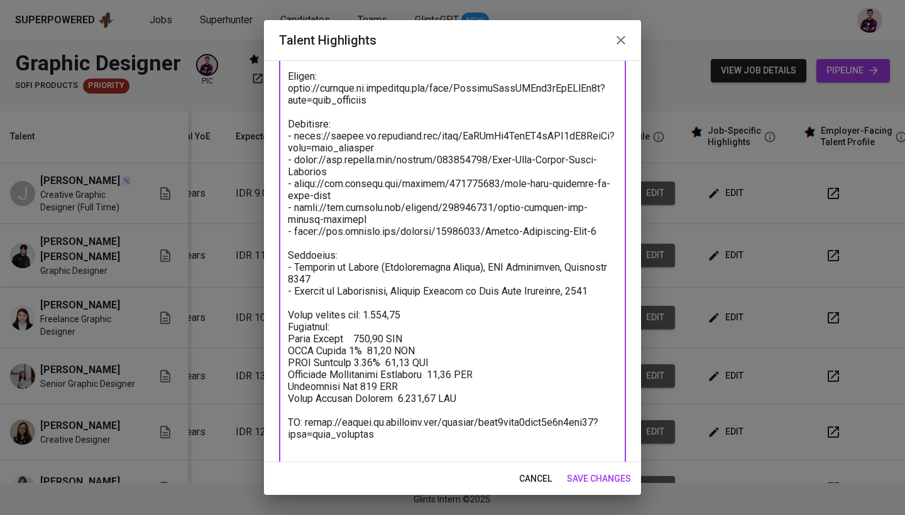
click at [351, 337] on textarea at bounding box center [452, 207] width 329 height 489
click at [381, 385] on textarea at bounding box center [452, 207] width 329 height 489
drag, startPoint x: 384, startPoint y: 387, endPoint x: 367, endPoint y: 388, distance: 17.6
click at [367, 388] on textarea at bounding box center [452, 207] width 329 height 489
click at [361, 398] on textarea at bounding box center [452, 207] width 329 height 489
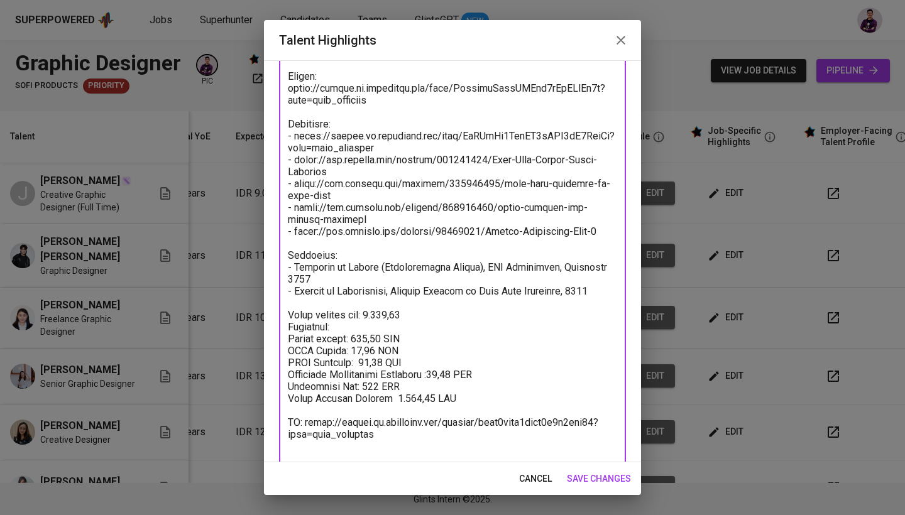
click at [361, 398] on textarea at bounding box center [452, 207] width 329 height 489
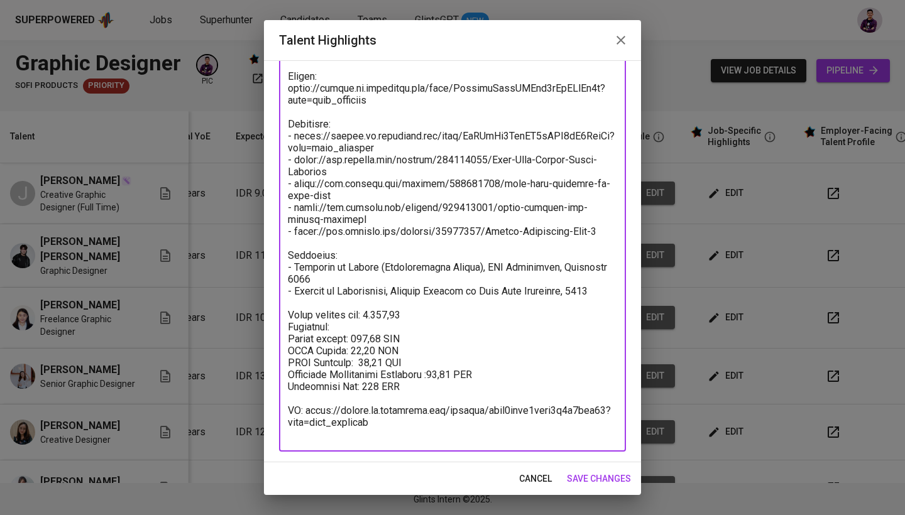
drag, startPoint x: 408, startPoint y: 388, endPoint x: 269, endPoint y: 320, distance: 154.3
click at [269, 320] on div "Enhance the Talent's profile by adding highlights relevant to this job - accomp…" at bounding box center [452, 261] width 377 height 402
click at [452, 307] on textarea at bounding box center [452, 201] width 329 height 477
click at [452, 314] on textarea at bounding box center [452, 201] width 329 height 477
drag, startPoint x: 423, startPoint y: 388, endPoint x: 285, endPoint y: 318, distance: 155.7
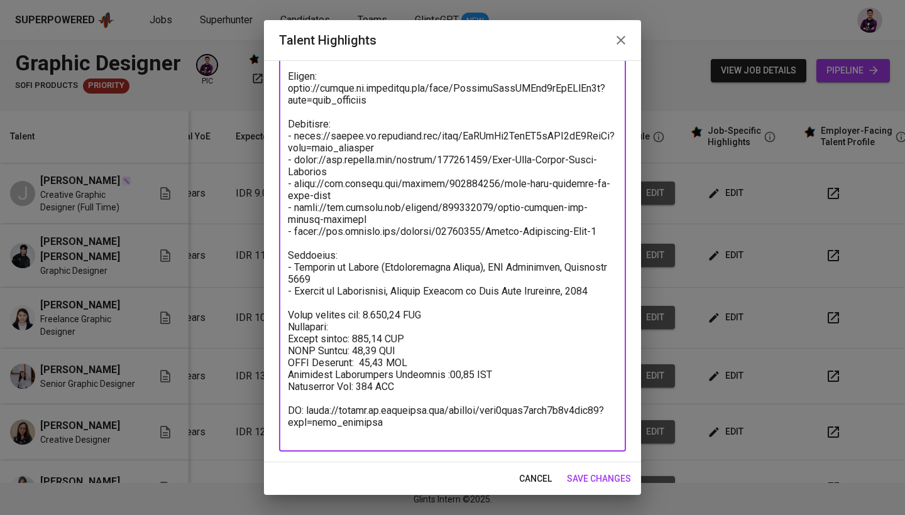
click at [285, 318] on div "x Talent Highlights" at bounding box center [452, 201] width 347 height 501
click at [383, 435] on textarea at bounding box center [452, 201] width 329 height 477
drag, startPoint x: 385, startPoint y: 437, endPoint x: 268, endPoint y: 404, distance: 121.3
click at [268, 404] on div "Enhance the Talent's profile by adding highlights relevant to this job - accomp…" at bounding box center [452, 261] width 377 height 402
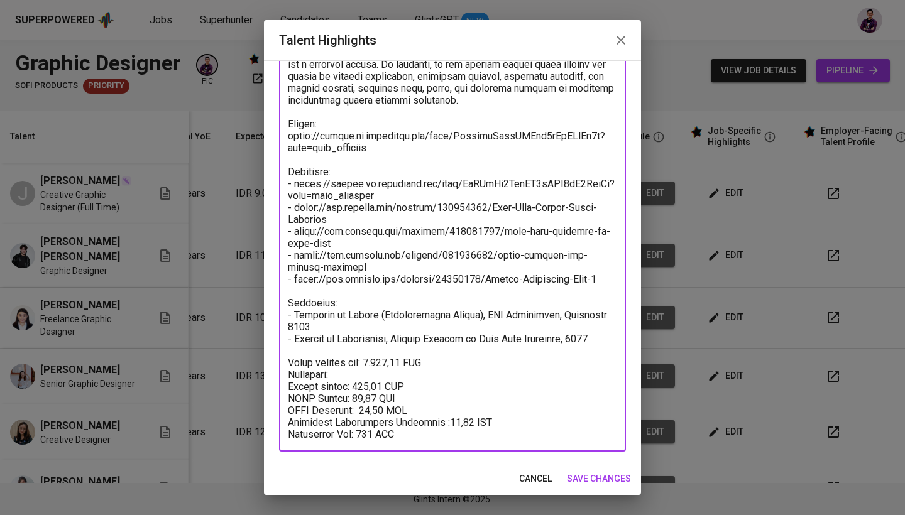
scroll to position [133, 0]
type textarea "[PERSON_NAME] has experience in packaging design and visual identity developmen…"
click at [594, 477] on span "save changes" at bounding box center [599, 479] width 64 height 16
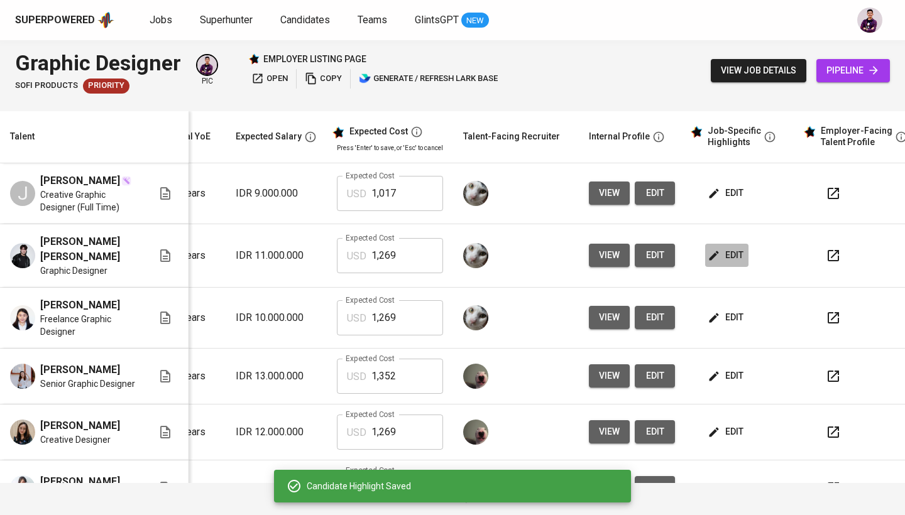
click at [728, 249] on span "edit" at bounding box center [726, 256] width 33 height 16
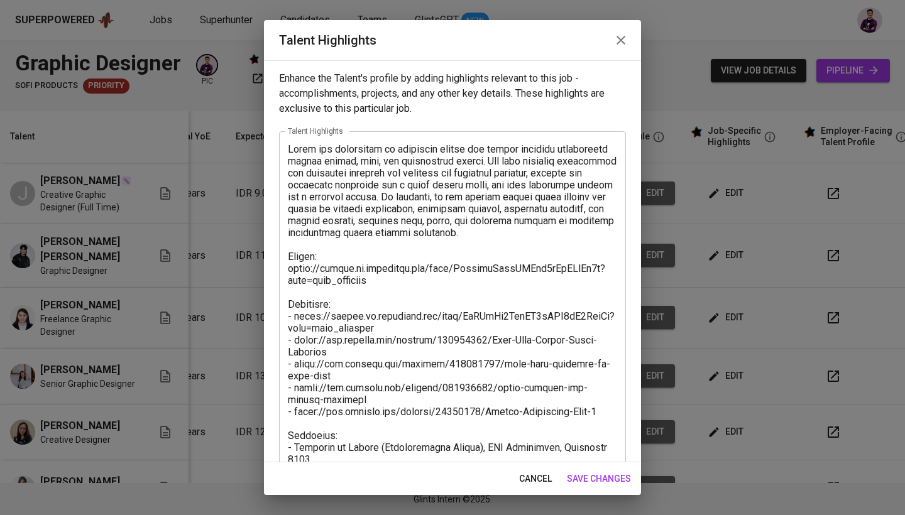
scroll to position [0, 0]
click at [614, 45] on icon "button" at bounding box center [620, 40] width 15 height 15
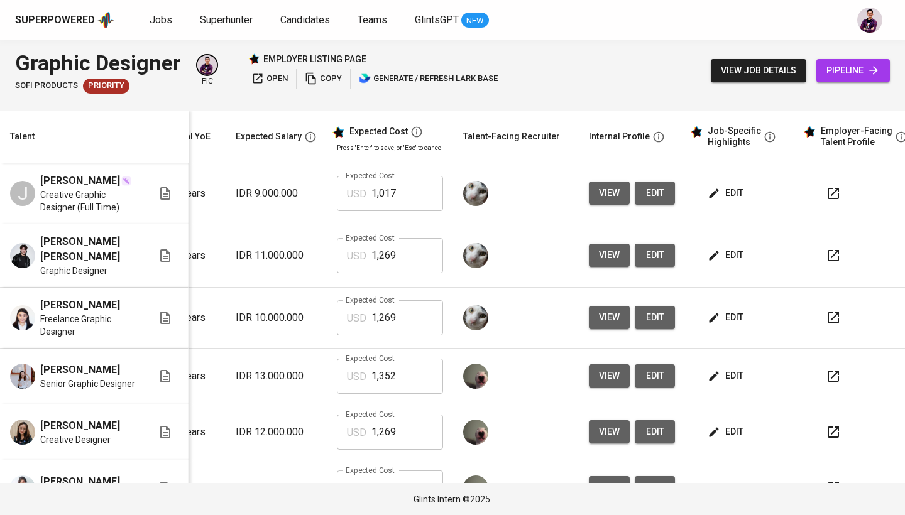
scroll to position [15, 165]
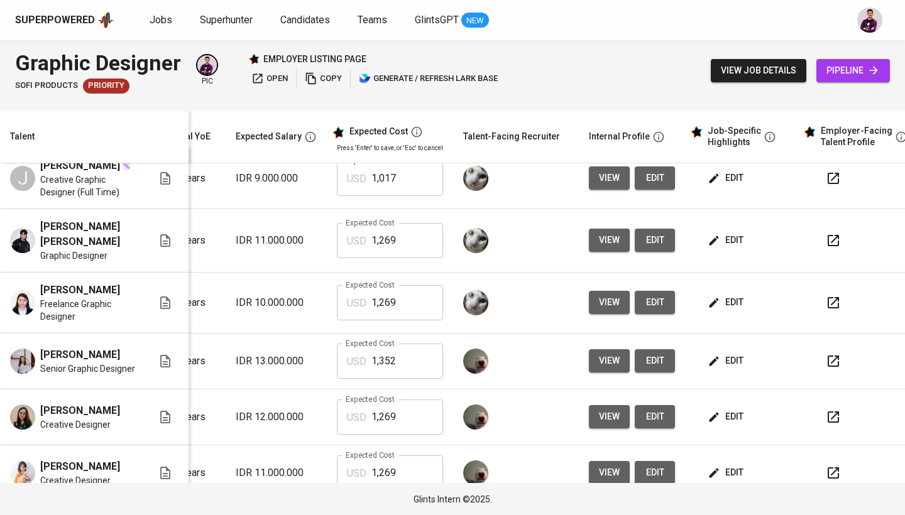
click at [733, 295] on span "edit" at bounding box center [726, 303] width 33 height 16
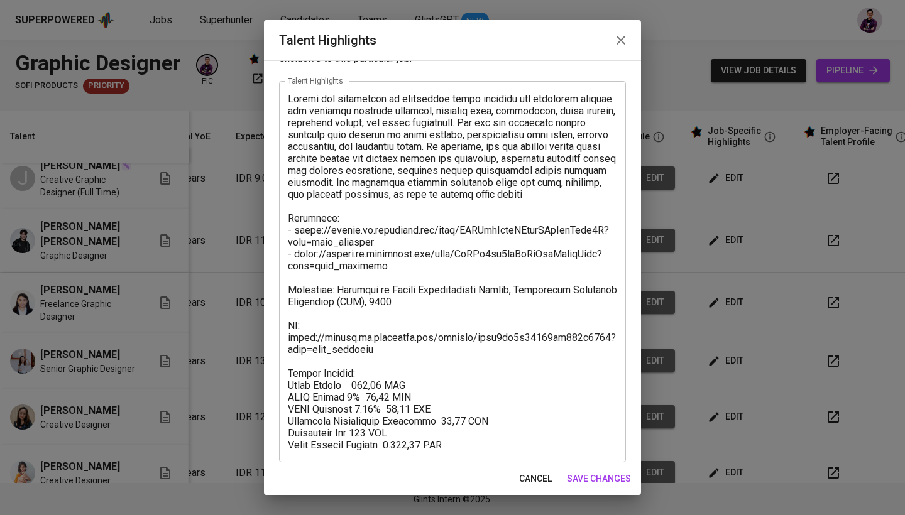
scroll to position [54, 0]
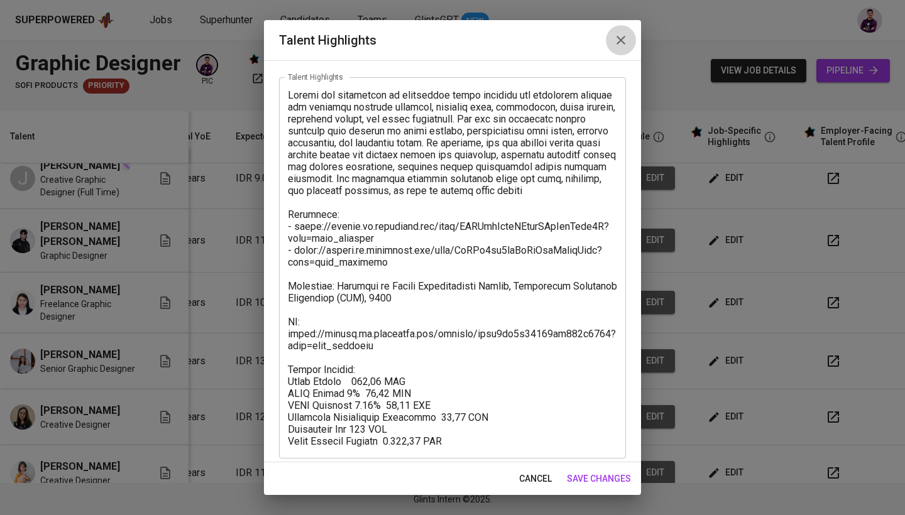
click at [618, 39] on icon "button" at bounding box center [620, 40] width 15 height 15
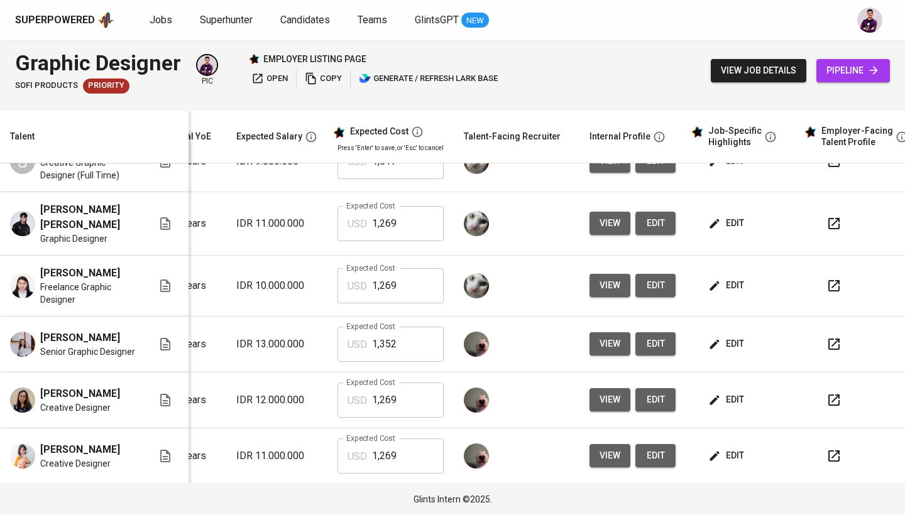
scroll to position [33, 164]
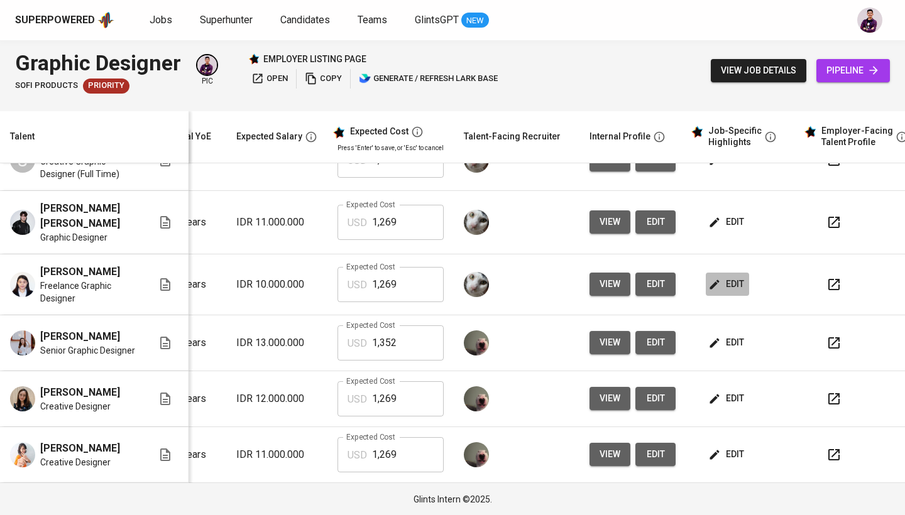
click at [722, 276] on span "edit" at bounding box center [727, 284] width 33 height 16
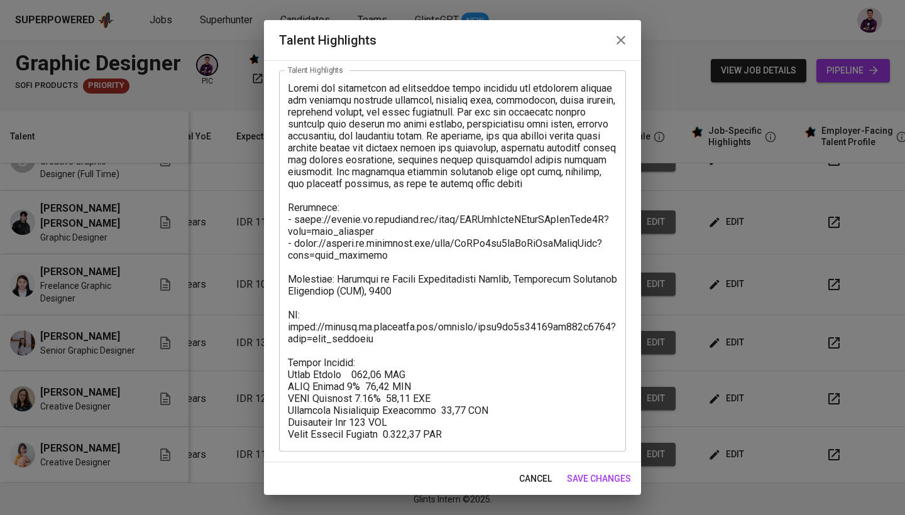
scroll to position [61, 0]
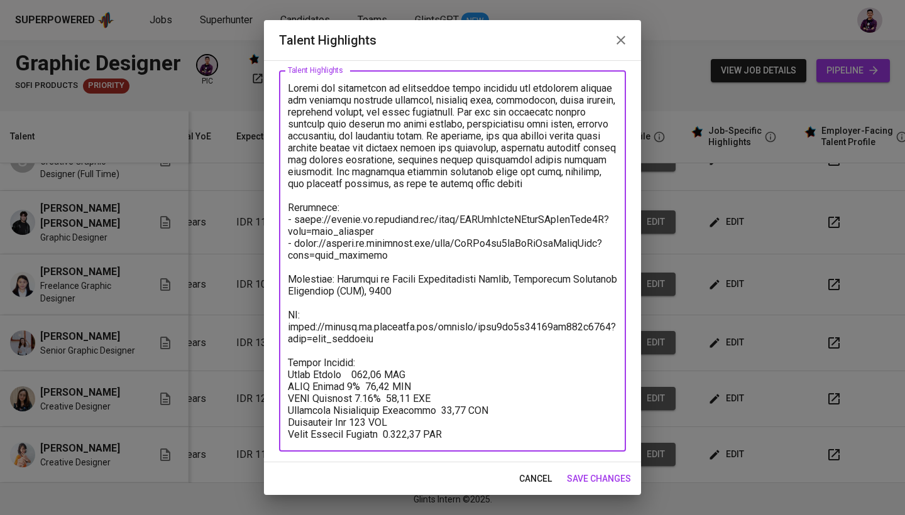
drag, startPoint x: 459, startPoint y: 433, endPoint x: 278, endPoint y: 366, distance: 193.2
click at [278, 366] on div "Enhance the Talent's profile by adding highlights relevant to this job - accomp…" at bounding box center [452, 261] width 377 height 402
paste textarea "Total monthly fee: 1.249,03 USD Breakdown: Talent salary: 816,80 USD BPJS Healt…"
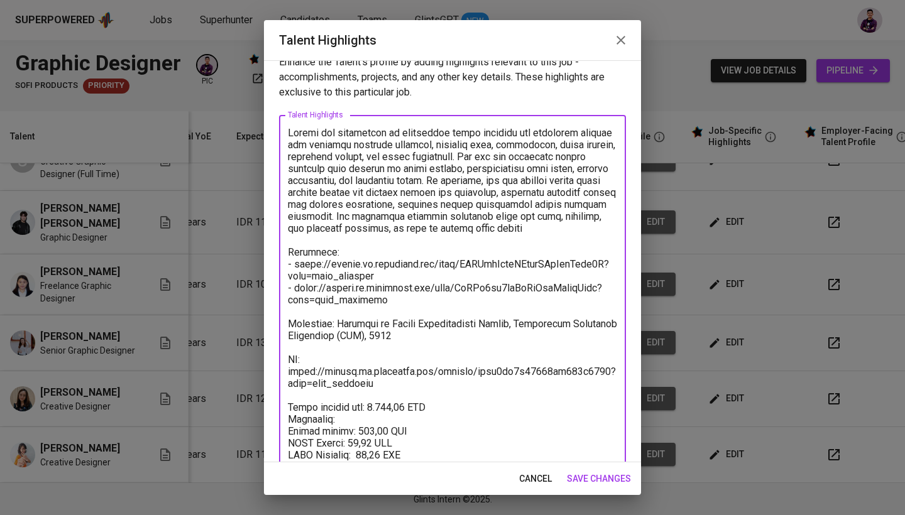
scroll to position [13, 0]
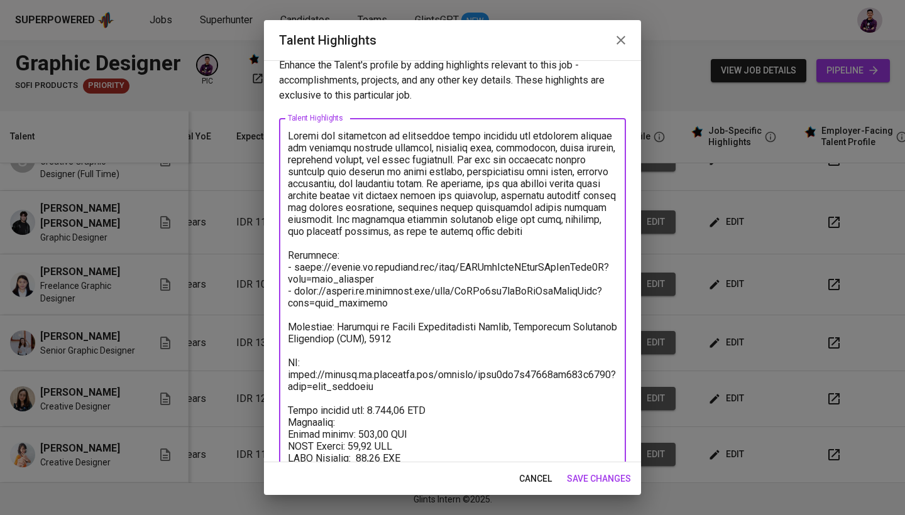
drag, startPoint x: 390, startPoint y: 389, endPoint x: 284, endPoint y: 367, distance: 108.4
click at [284, 367] on div "x Talent Highlights" at bounding box center [452, 308] width 347 height 381
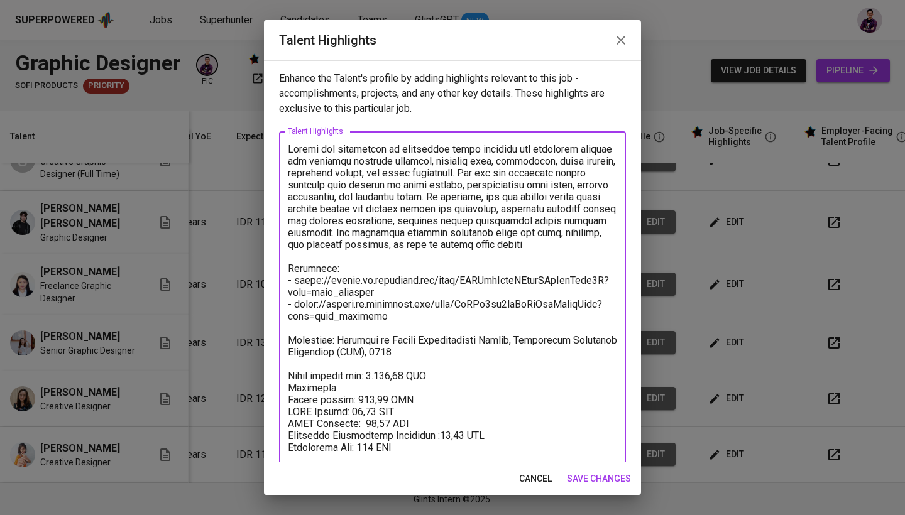
scroll to position [0, 0]
type textarea "Shania has experience in developing brand identity and packaging systems for mu…"
click at [614, 483] on span "save changes" at bounding box center [599, 479] width 64 height 16
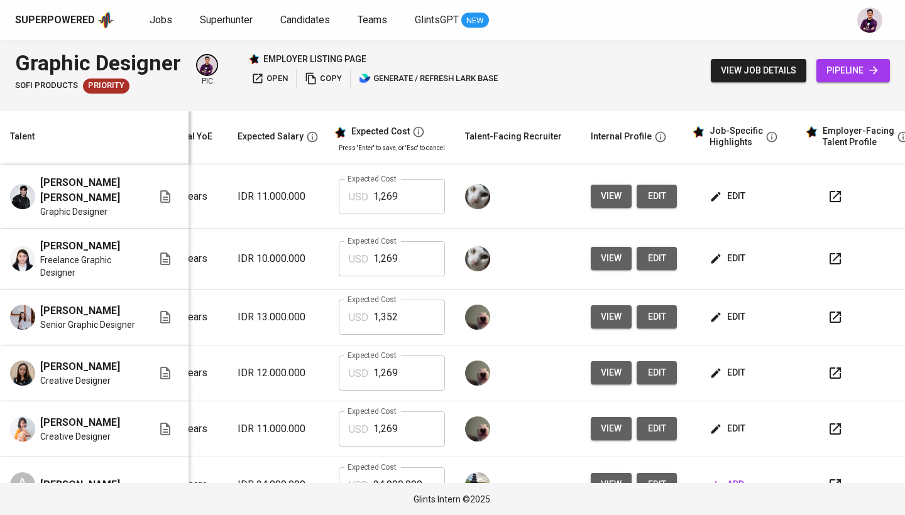
scroll to position [62, 163]
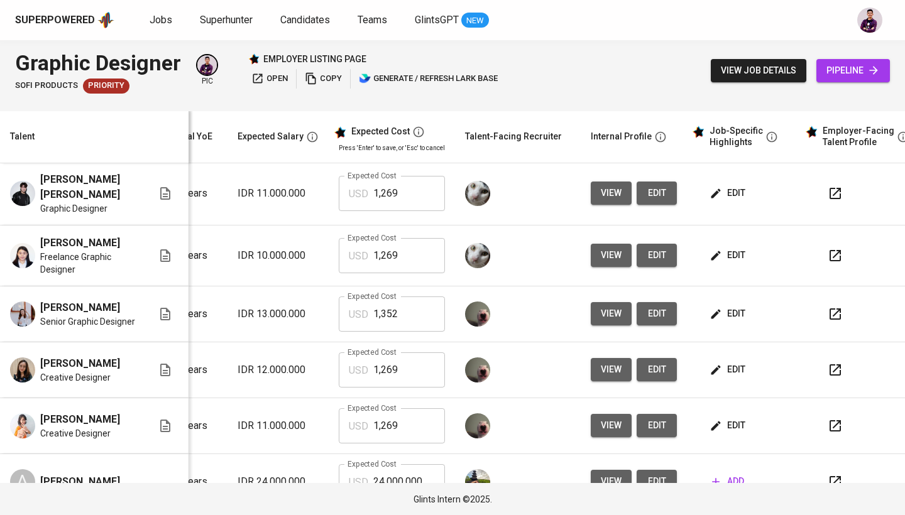
click at [738, 362] on span "edit" at bounding box center [728, 370] width 33 height 16
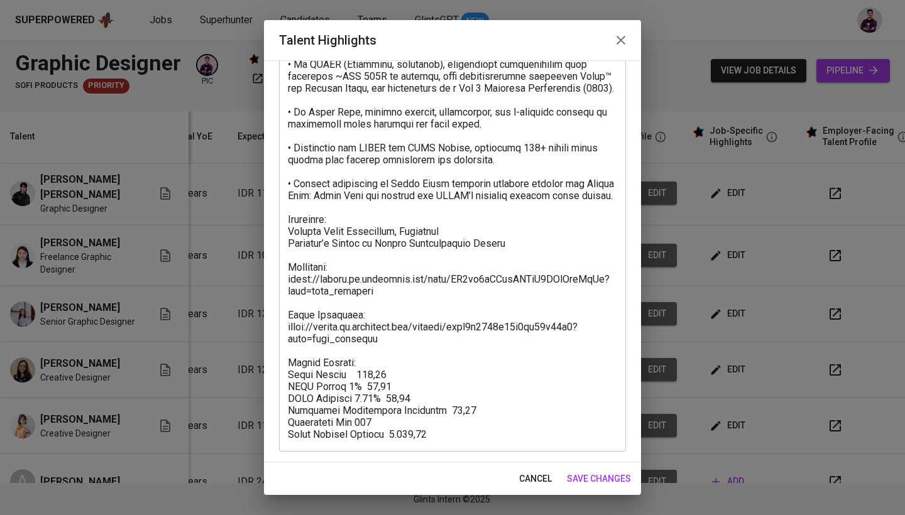
scroll to position [204, 0]
drag, startPoint x: 431, startPoint y: 441, endPoint x: 320, endPoint y: 382, distance: 125.9
click at [320, 382] on div "x Talent Highlights" at bounding box center [452, 189] width 347 height 525
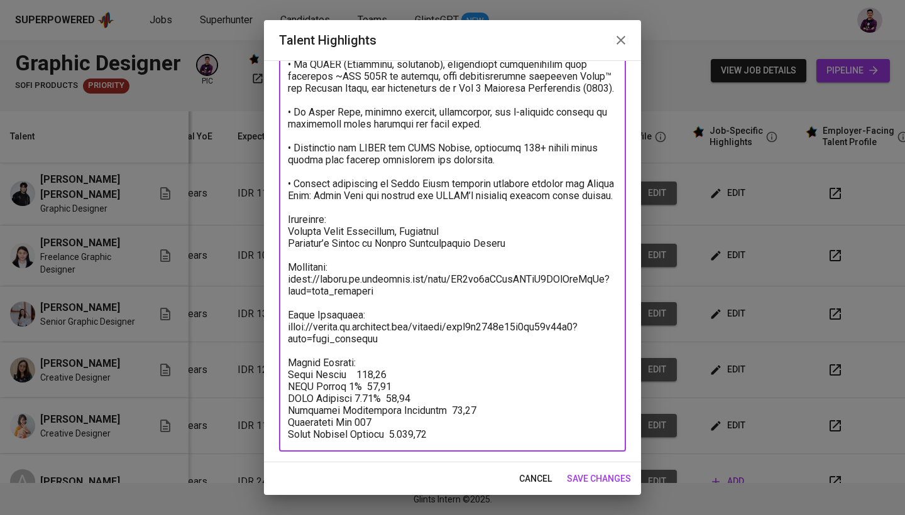
drag, startPoint x: 430, startPoint y: 434, endPoint x: 275, endPoint y: 366, distance: 169.6
click at [275, 366] on div "Enhance the Talent's profile by adding highlights relevant to this job - accomp…" at bounding box center [452, 261] width 377 height 402
paste textarea "Total monthly fee: 1.249,03 USD Breakdown: Talent salary: 816,80 USD BPJS Healt…"
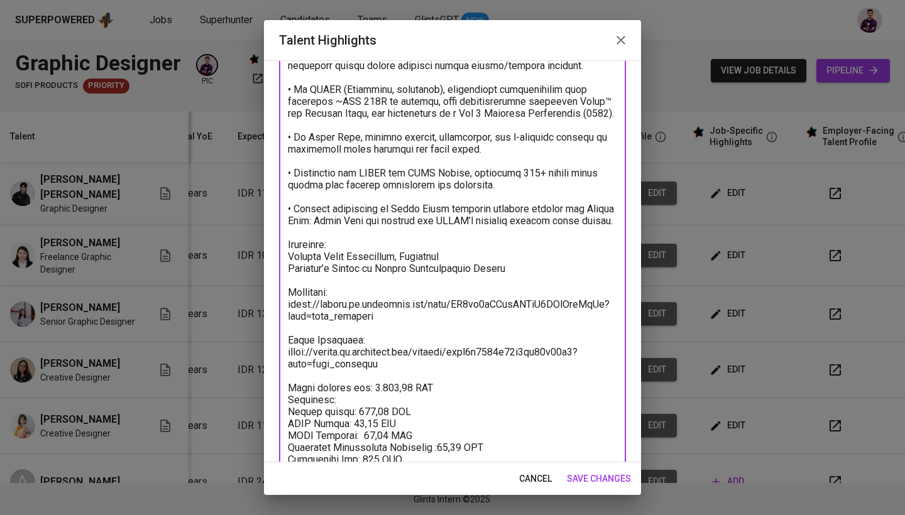
scroll to position [180, 0]
drag, startPoint x: 386, startPoint y: 361, endPoint x: 281, endPoint y: 337, distance: 107.7
click at [281, 337] on div "x Talent Highlights" at bounding box center [452, 213] width 347 height 525
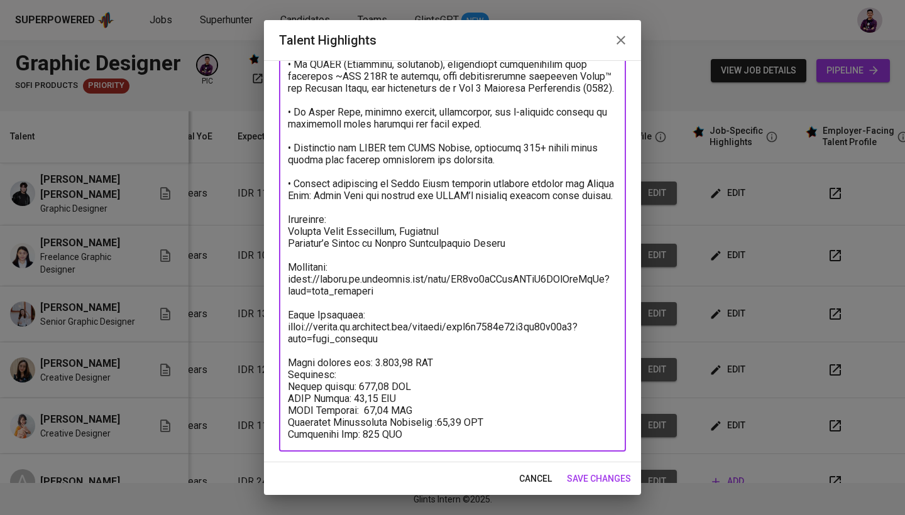
scroll to position [204, 0]
type textarea "Melissa is Creative designer with 4+ years of experience in graphic design, ill…"
click at [616, 483] on span "save changes" at bounding box center [599, 479] width 64 height 16
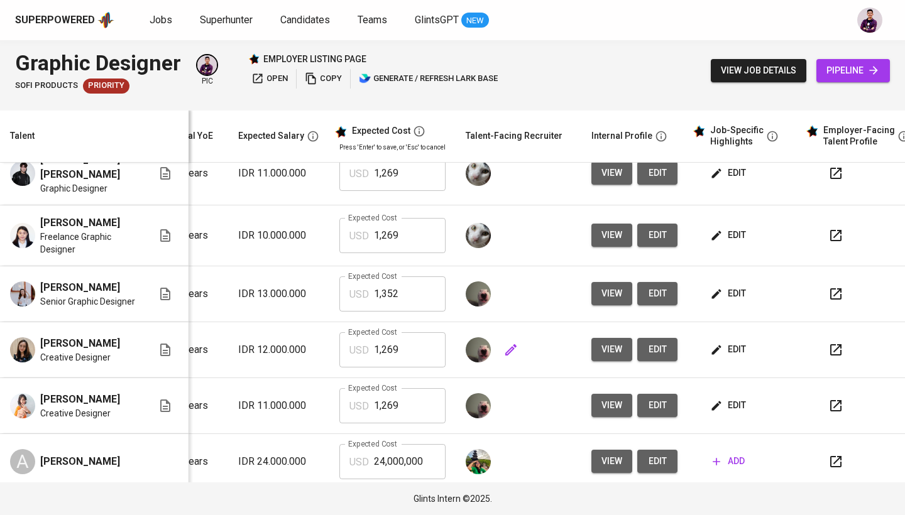
scroll to position [0, 0]
